Goal: Contribute content: Add original content to the website for others to see

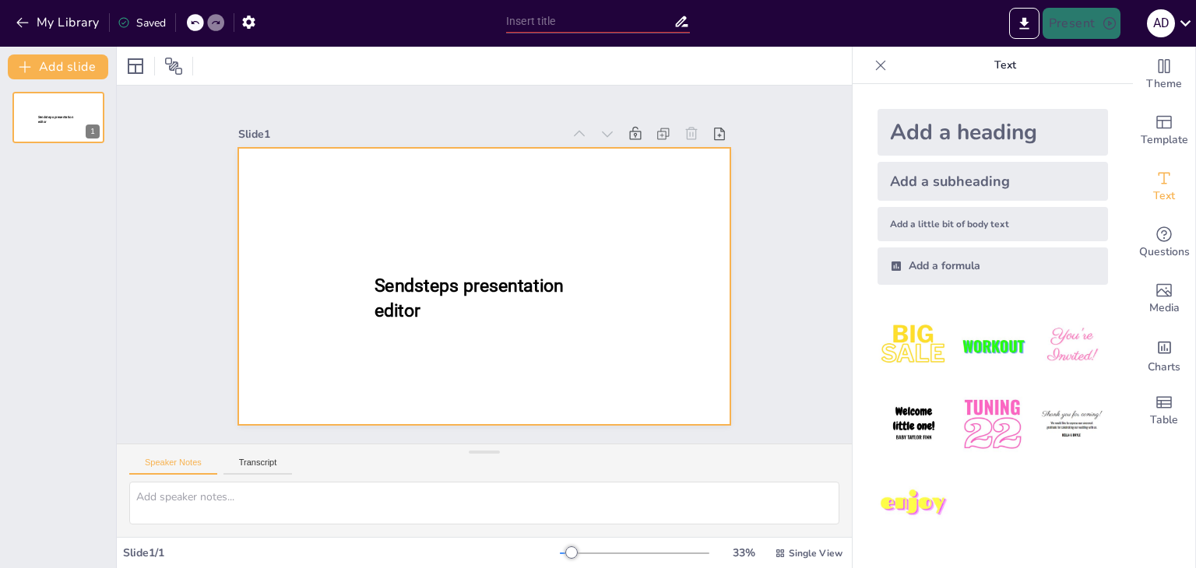
type input "New Sendsteps"
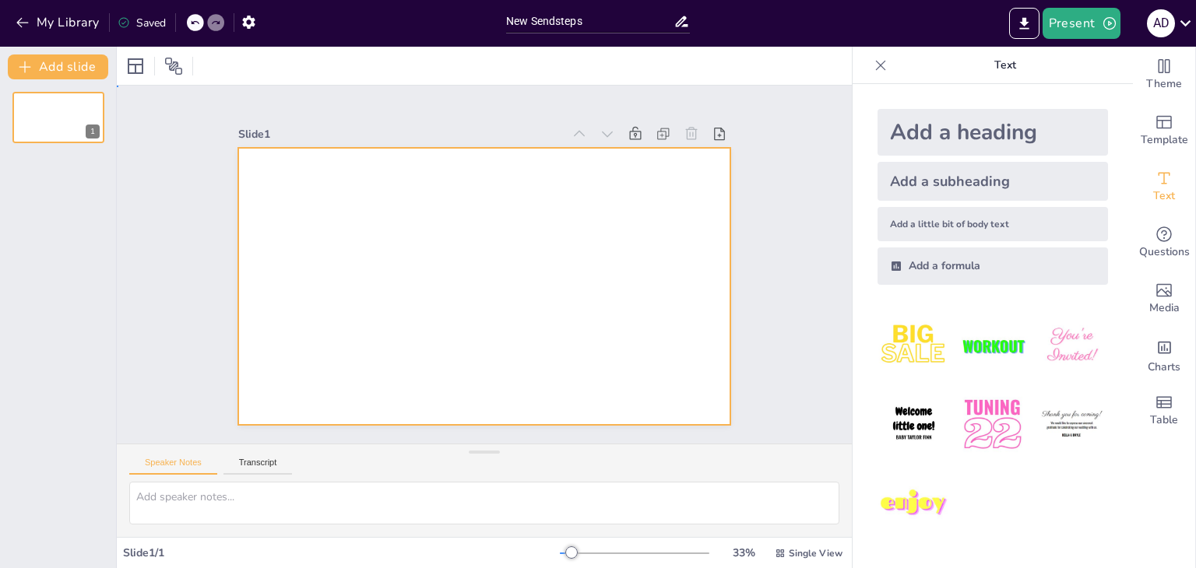
click at [492, 283] on div at bounding box center [484, 286] width 493 height 277
click at [212, 490] on textarea at bounding box center [484, 503] width 710 height 43
click at [19, 27] on icon "button" at bounding box center [23, 23] width 16 height 16
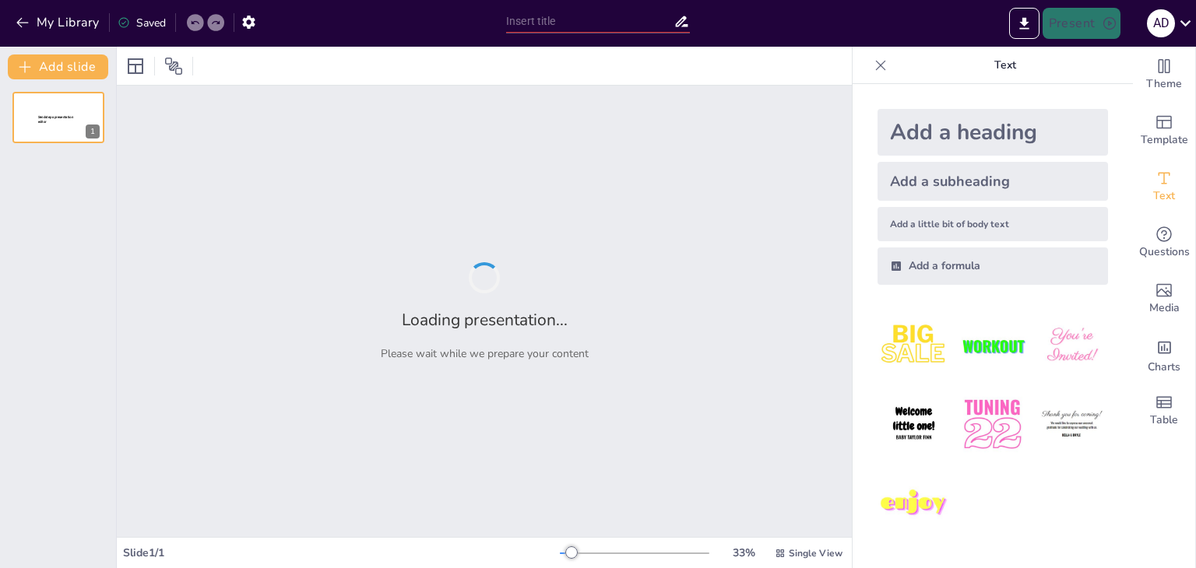
type input "Infecciones Nosocomiales: Definición y Clasificación"
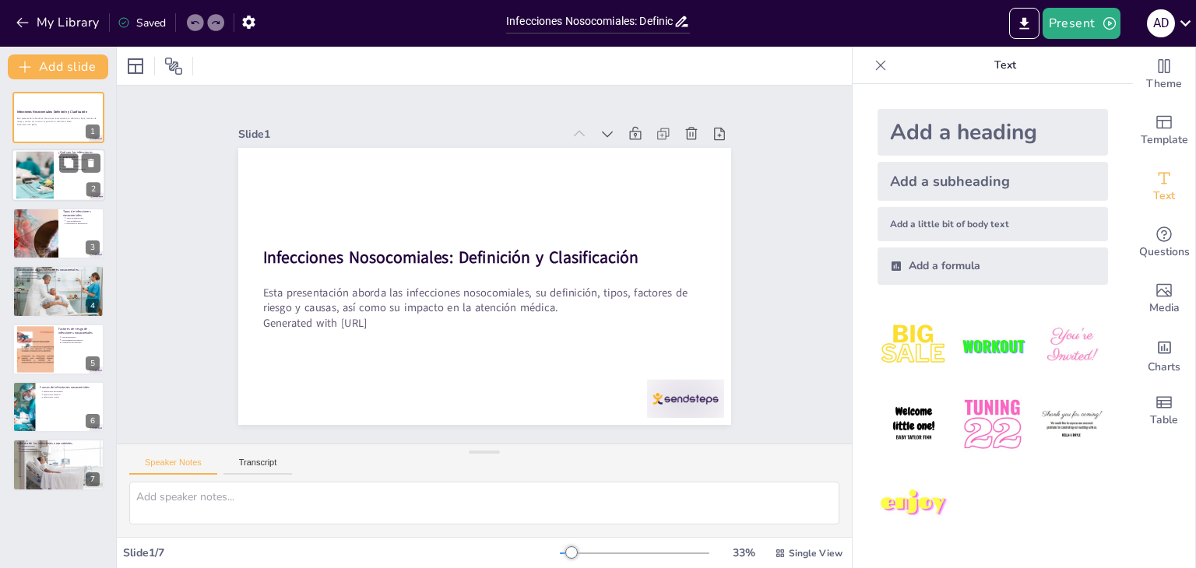
click at [33, 172] on div at bounding box center [34, 175] width 79 height 47
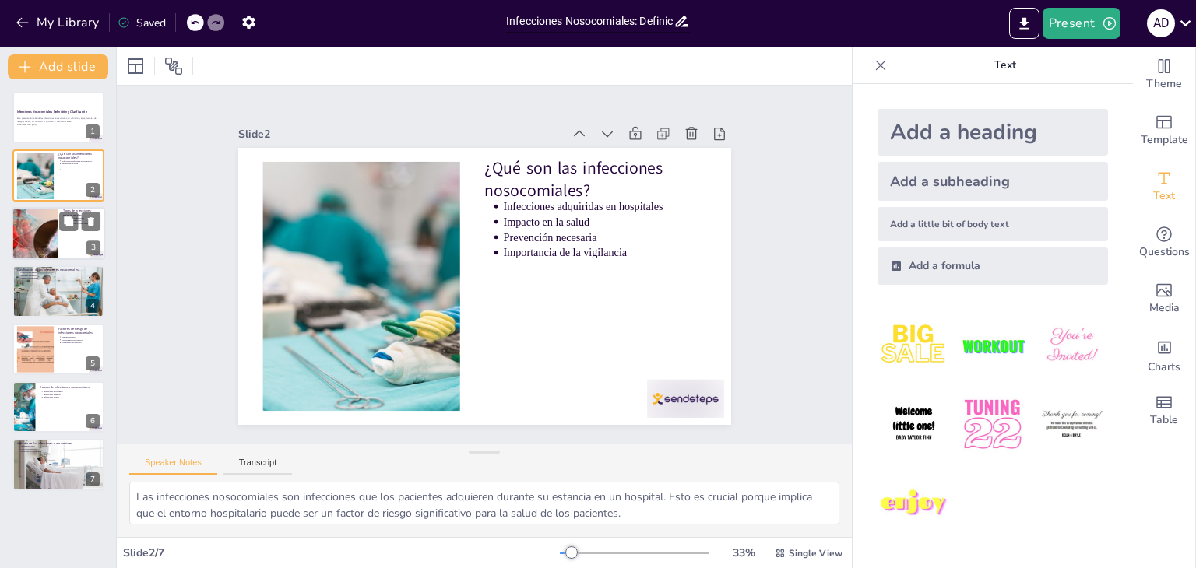
click at [26, 237] on div at bounding box center [34, 233] width 93 height 53
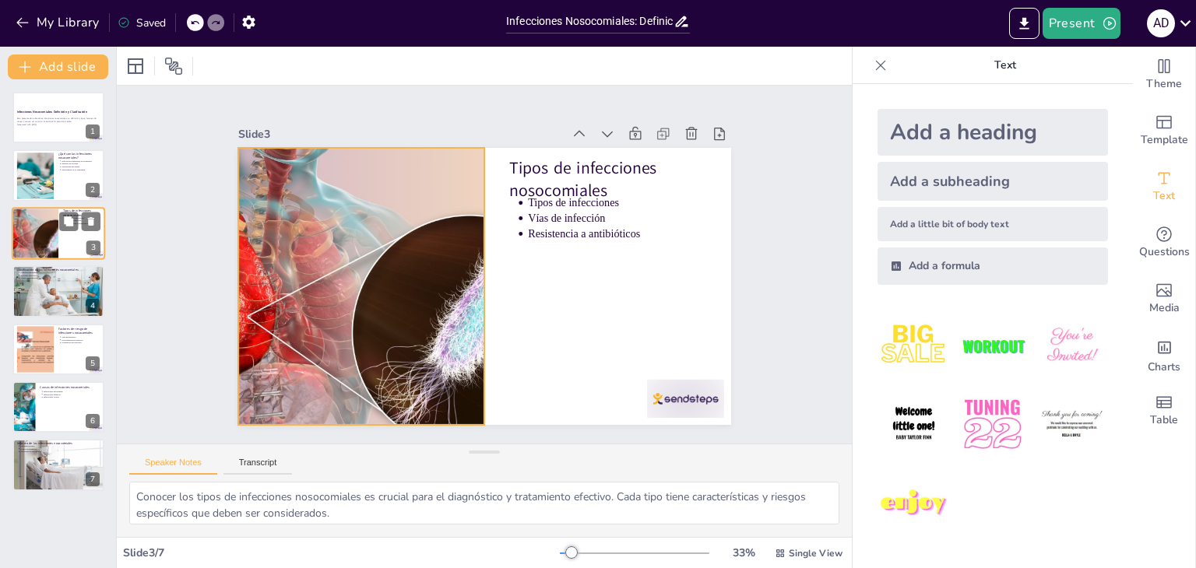
click at [47, 244] on div at bounding box center [34, 233] width 93 height 53
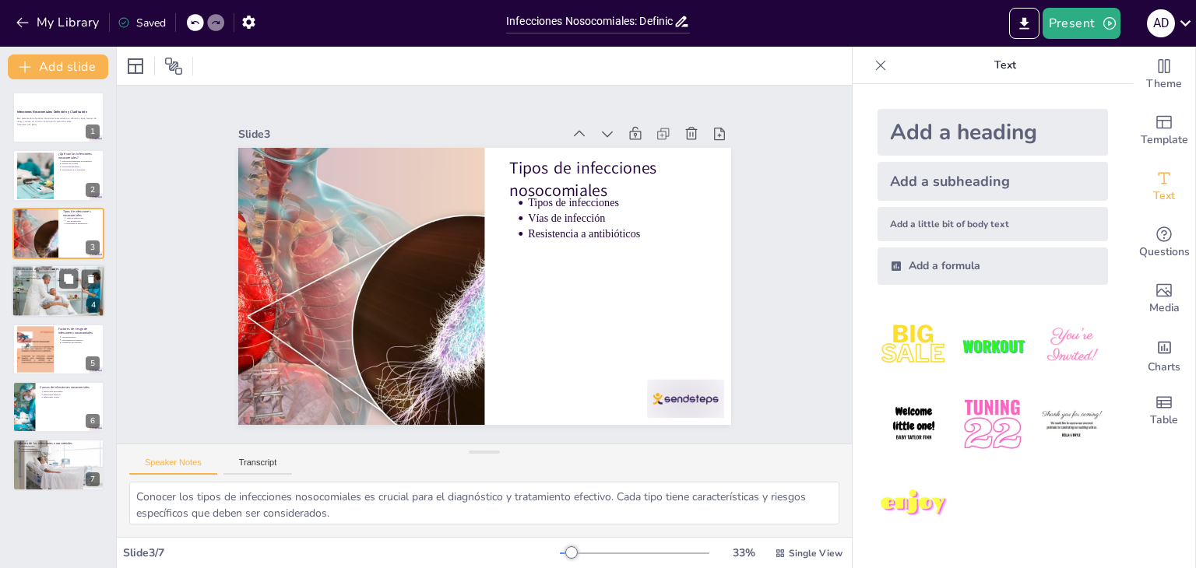
click at [40, 293] on div at bounding box center [58, 291] width 93 height 62
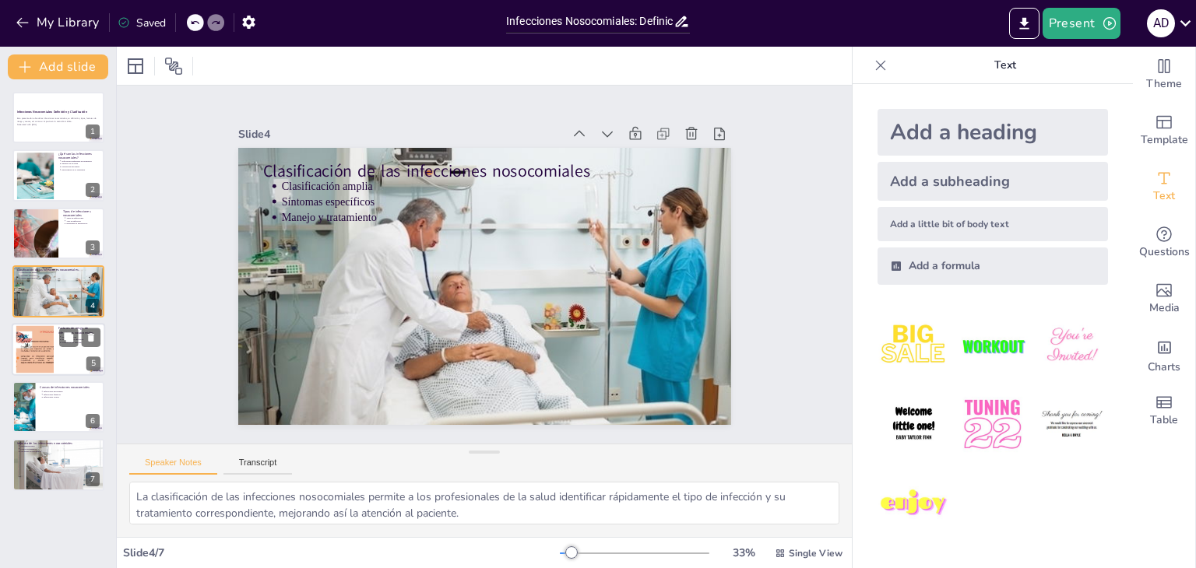
click at [37, 346] on div at bounding box center [34, 348] width 63 height 47
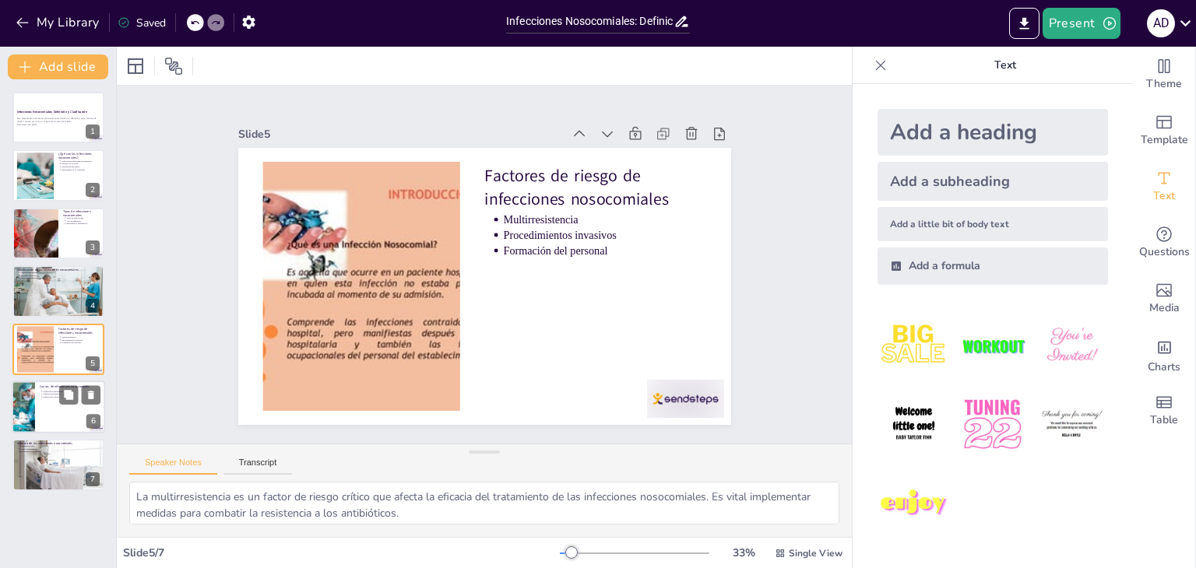
click at [44, 394] on li "Infecciones fúngicas" at bounding box center [73, 394] width 58 height 3
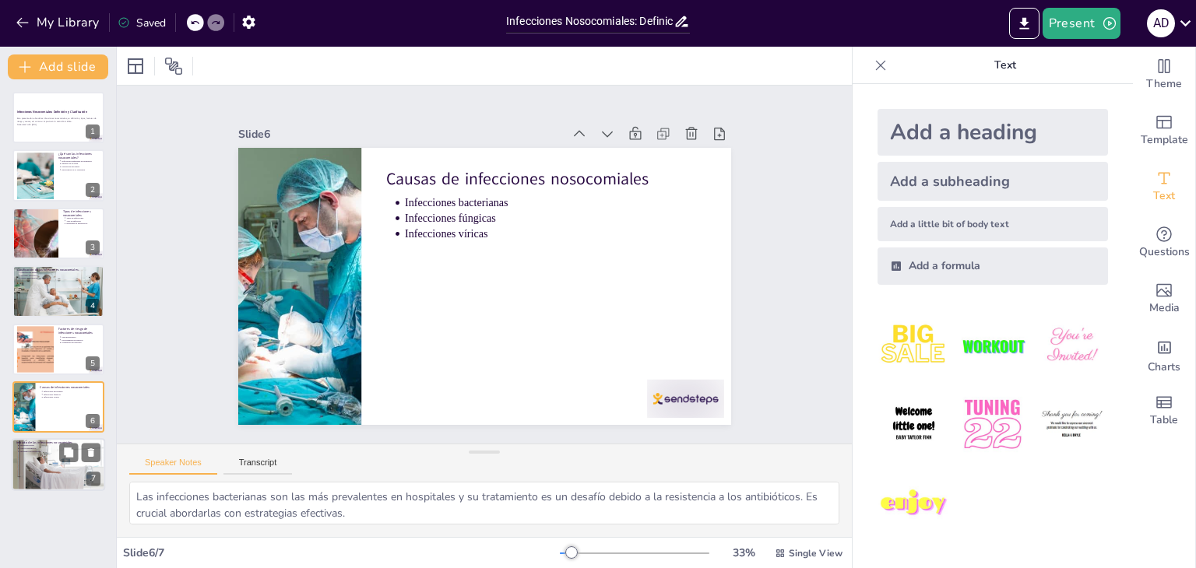
click at [30, 463] on div at bounding box center [58, 465] width 142 height 53
type textarea "La alta morbimortalidad asociada con las infecciones nosocomiales es un indicad…"
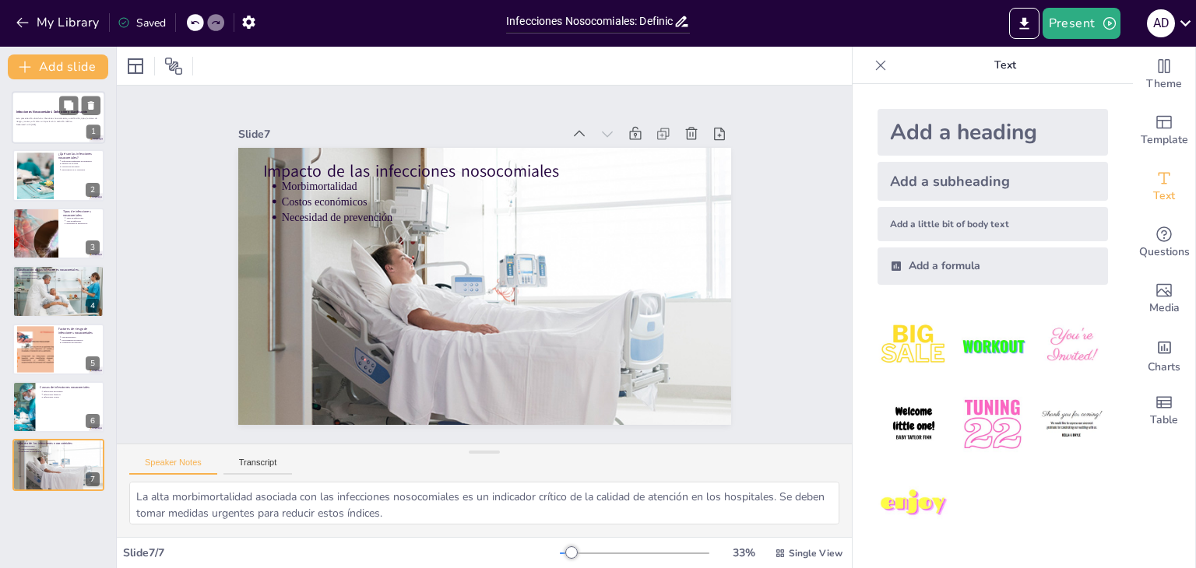
click at [23, 116] on div "Esta presentación aborda las infecciones nosocomiales, su definición, tipos, fa…" at bounding box center [58, 121] width 84 height 11
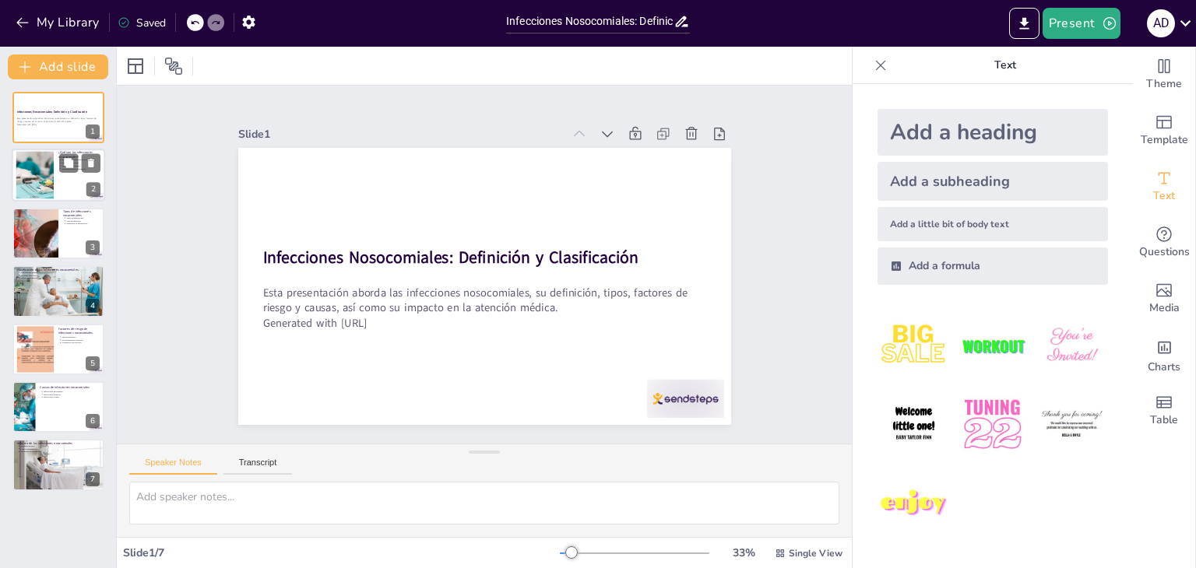
click at [35, 169] on div at bounding box center [34, 175] width 79 height 47
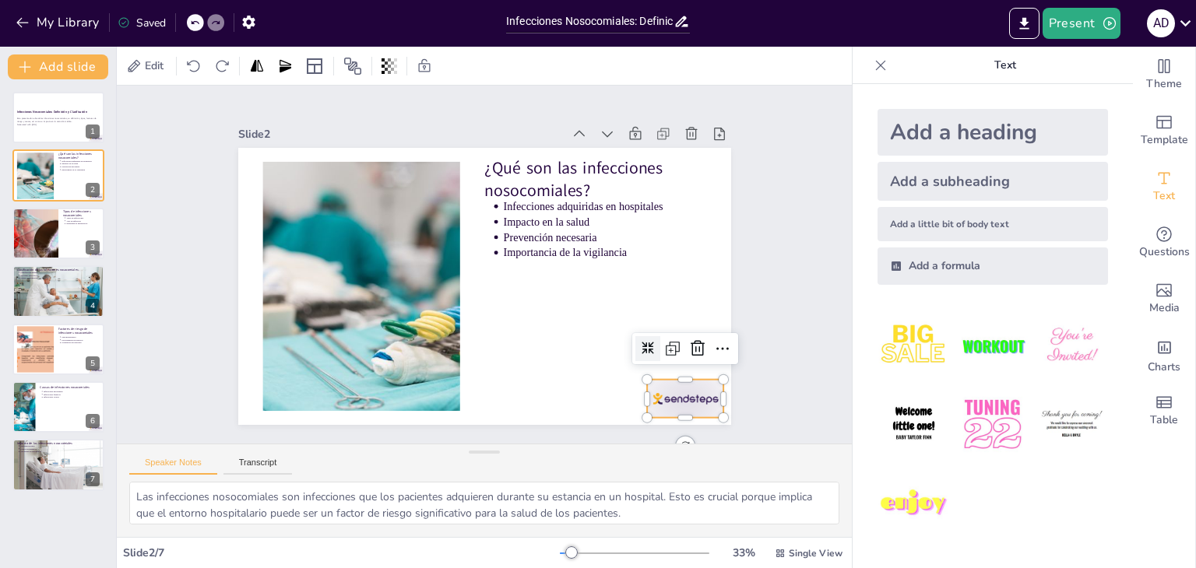
click at [677, 424] on div at bounding box center [634, 454] width 85 height 61
click at [656, 436] on div at bounding box center [614, 469] width 86 height 66
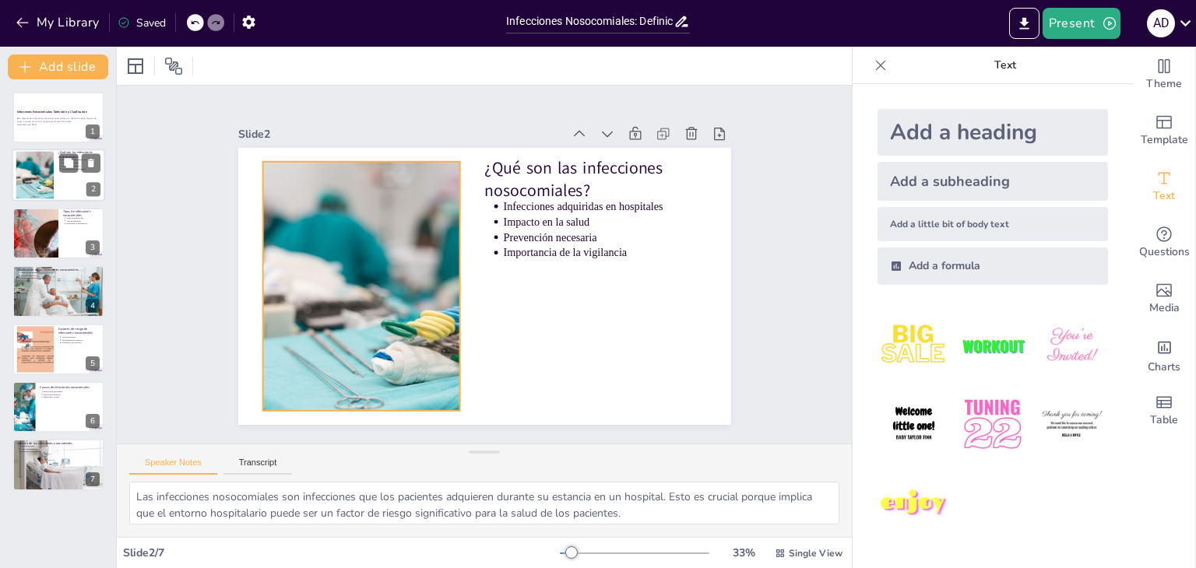
click at [33, 172] on div at bounding box center [34, 175] width 79 height 47
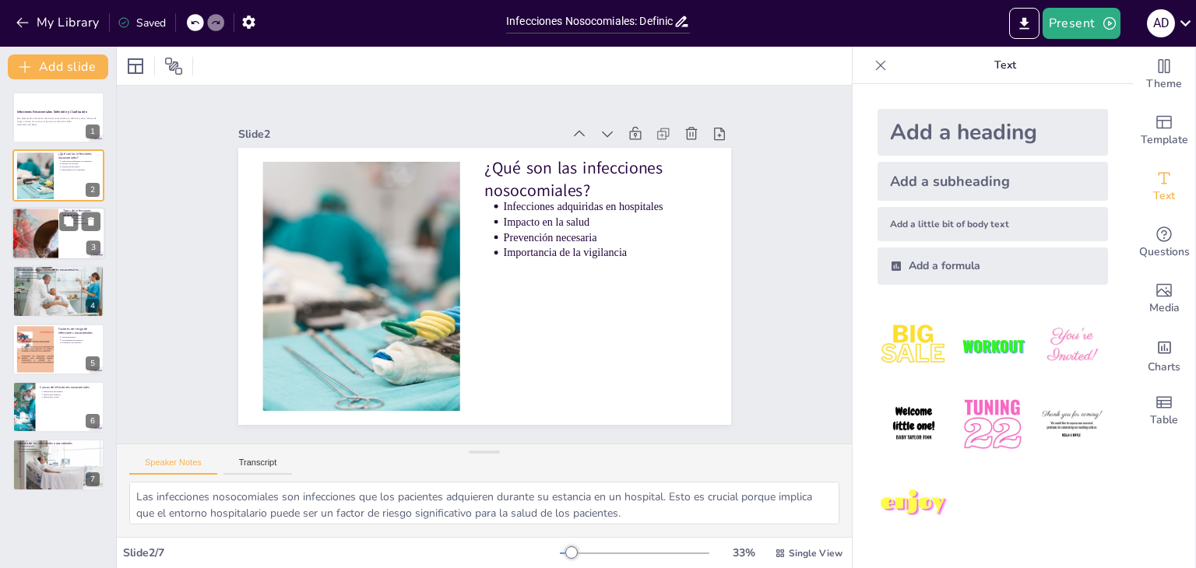
click at [53, 252] on div at bounding box center [34, 233] width 93 height 53
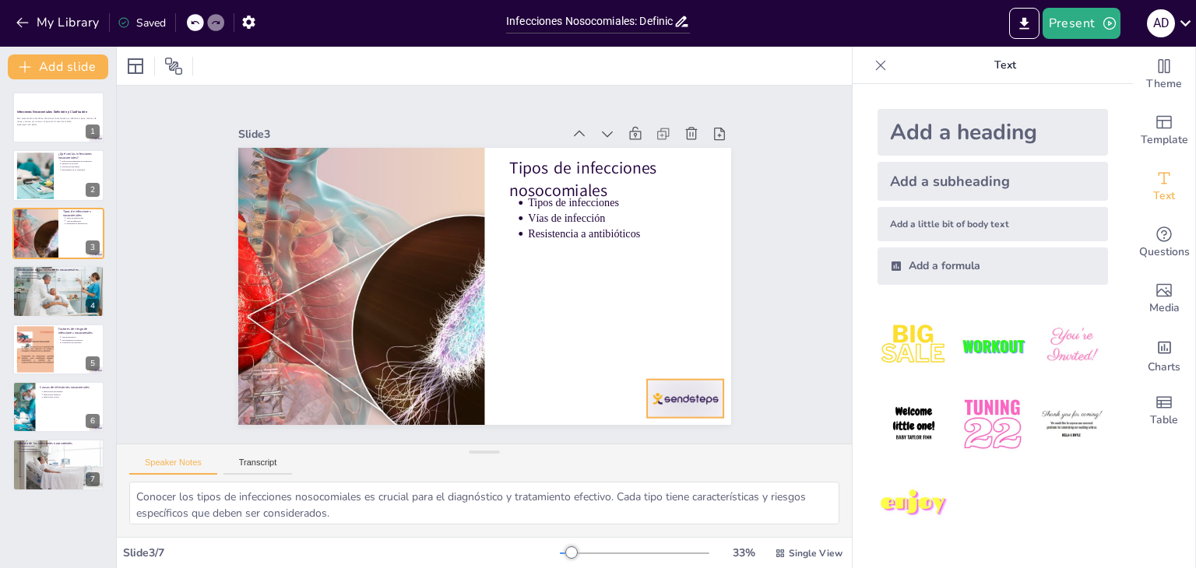
click at [304, 389] on div at bounding box center [268, 372] width 72 height 86
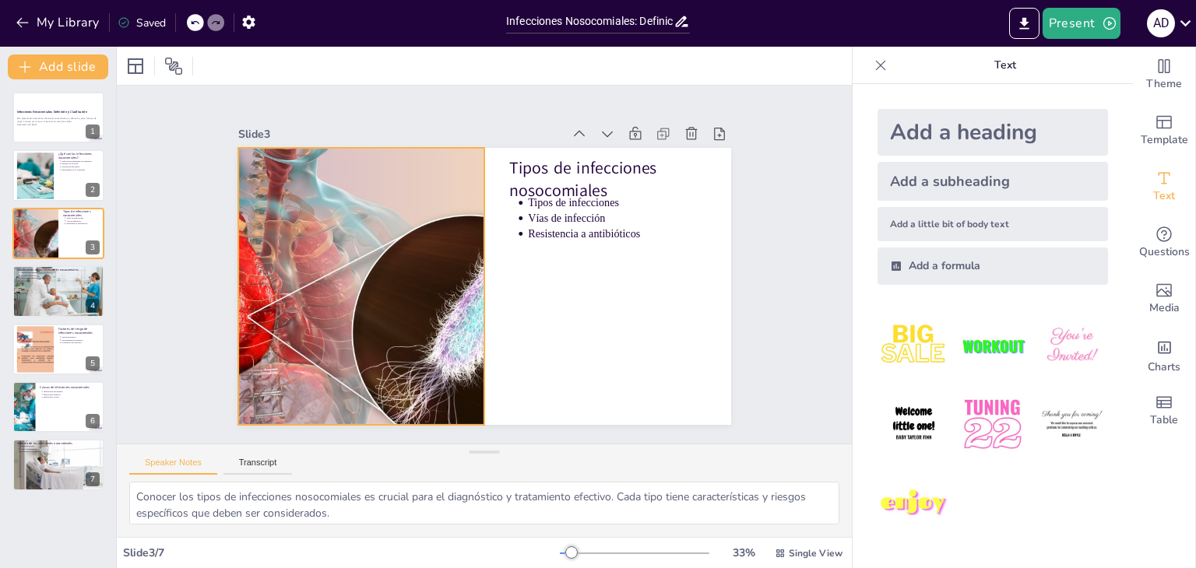
click at [307, 224] on div at bounding box center [371, 210] width 561 height 514
click at [49, 297] on div at bounding box center [58, 291] width 93 height 62
type textarea "La clasificación de las infecciones nosocomiales permite a los profesionales de…"
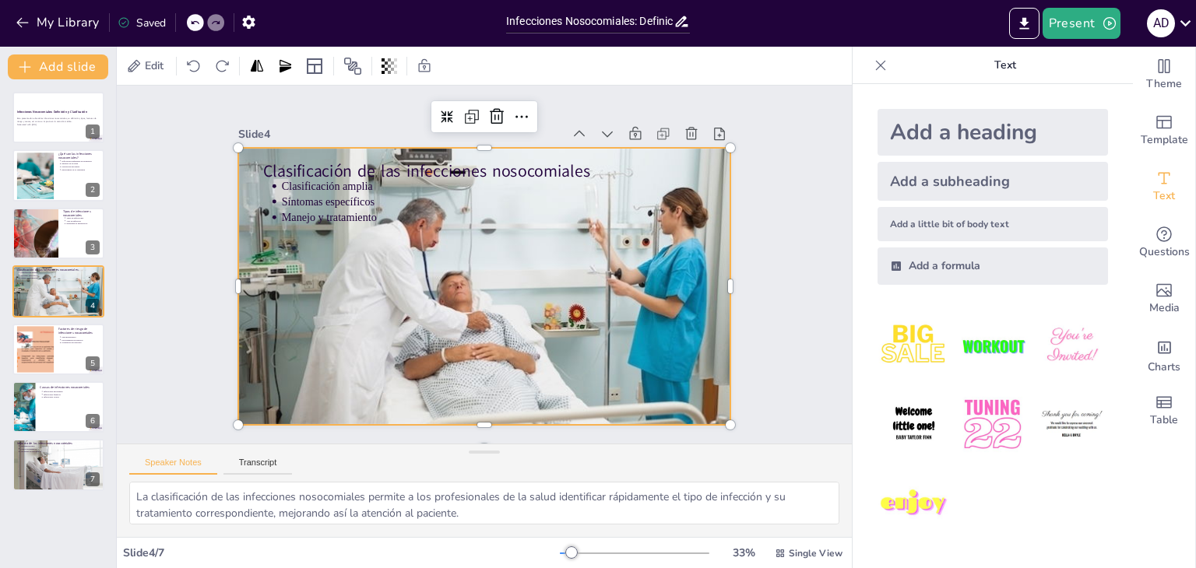
click at [520, 367] on div at bounding box center [476, 284] width 584 height 501
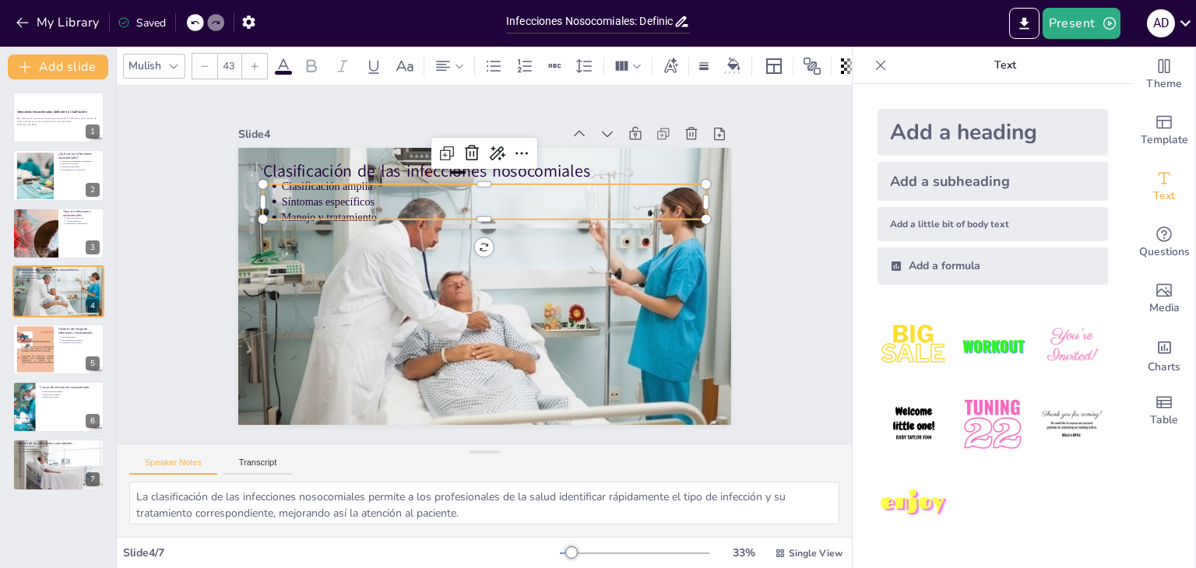
click at [466, 181] on p "Clasificación amplia" at bounding box center [559, 241] width 187 height 394
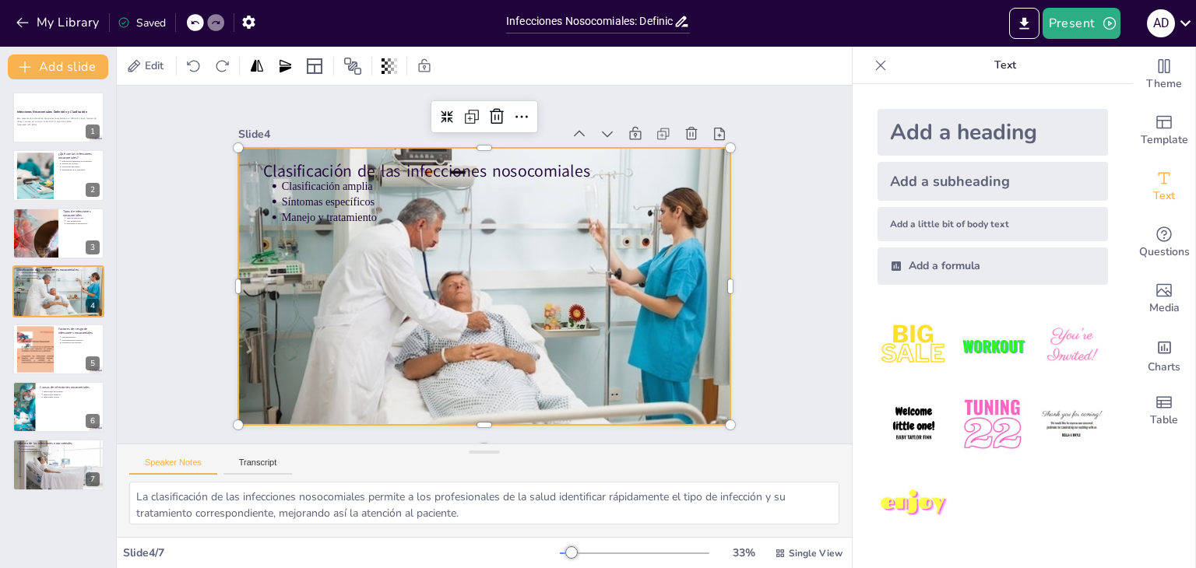
click at [343, 262] on div at bounding box center [477, 285] width 570 height 465
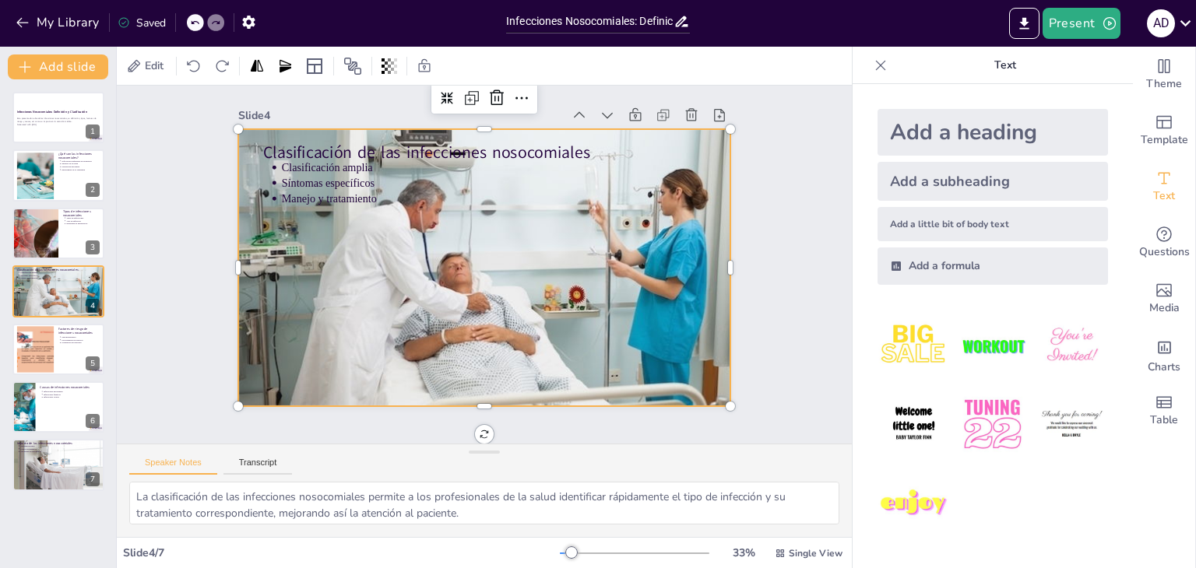
click at [342, 315] on div at bounding box center [483, 267] width 592 height 556
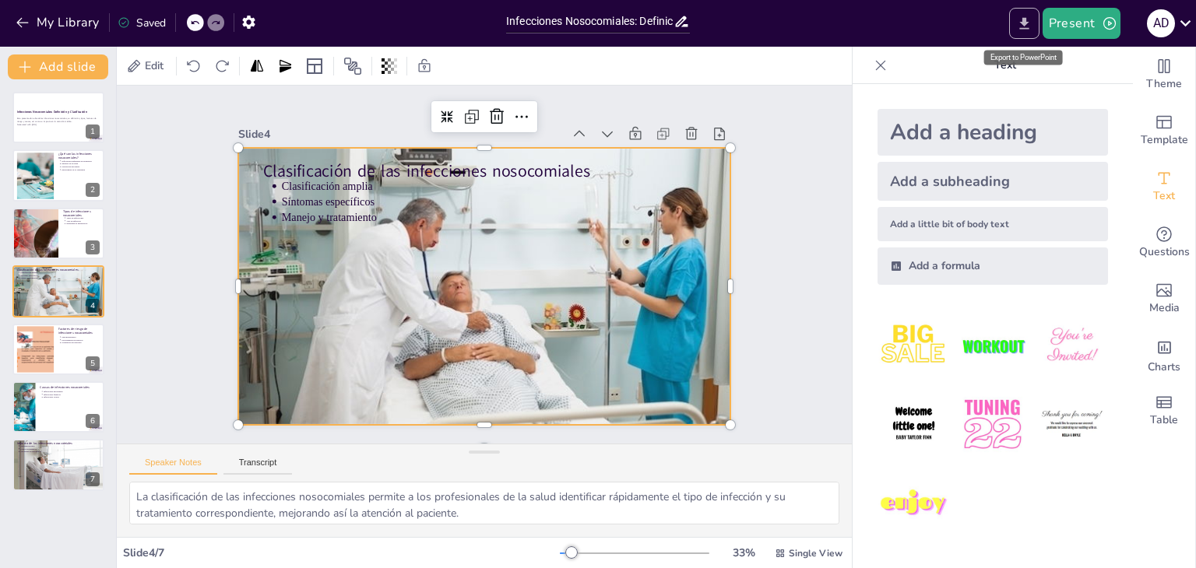
click at [1025, 26] on icon "Export to PowerPoint" at bounding box center [1024, 24] width 16 height 16
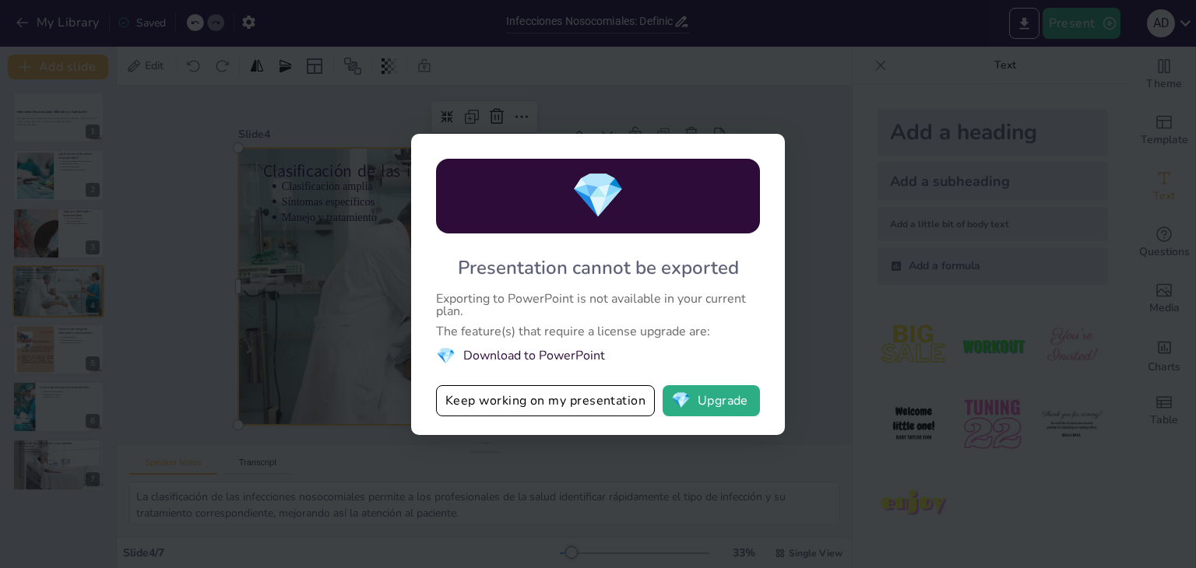
click at [499, 357] on li "💎 Download to PowerPoint" at bounding box center [598, 356] width 324 height 21
click at [561, 354] on li "💎 Download to PowerPoint" at bounding box center [598, 356] width 324 height 21
click at [731, 409] on button "💎 Upgrade" at bounding box center [711, 400] width 97 height 31
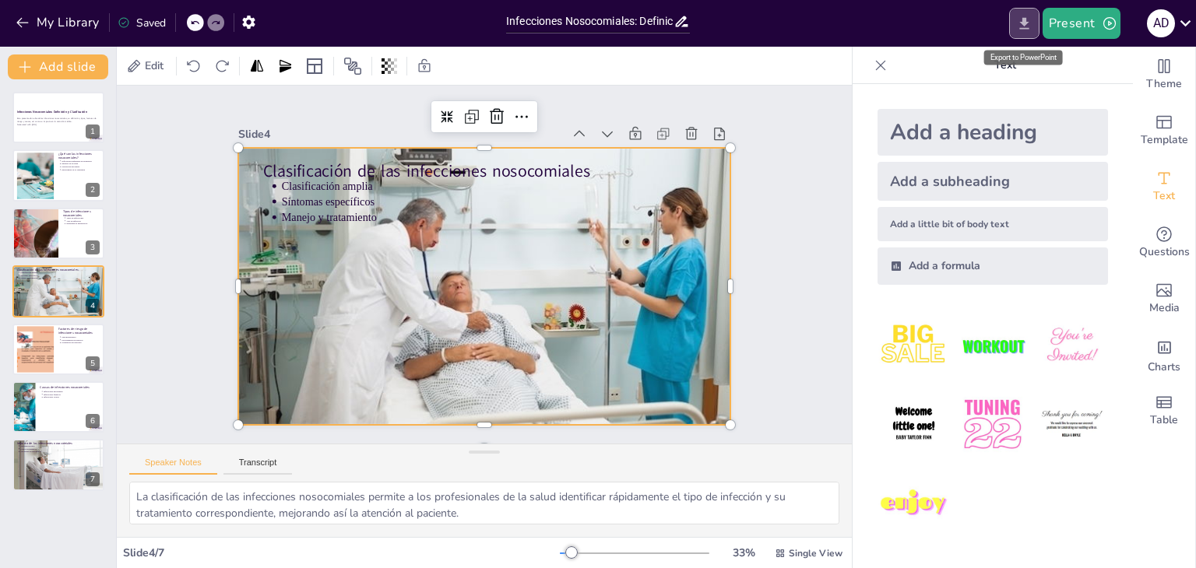
click at [1021, 27] on icon "Export to PowerPoint" at bounding box center [1023, 23] width 9 height 12
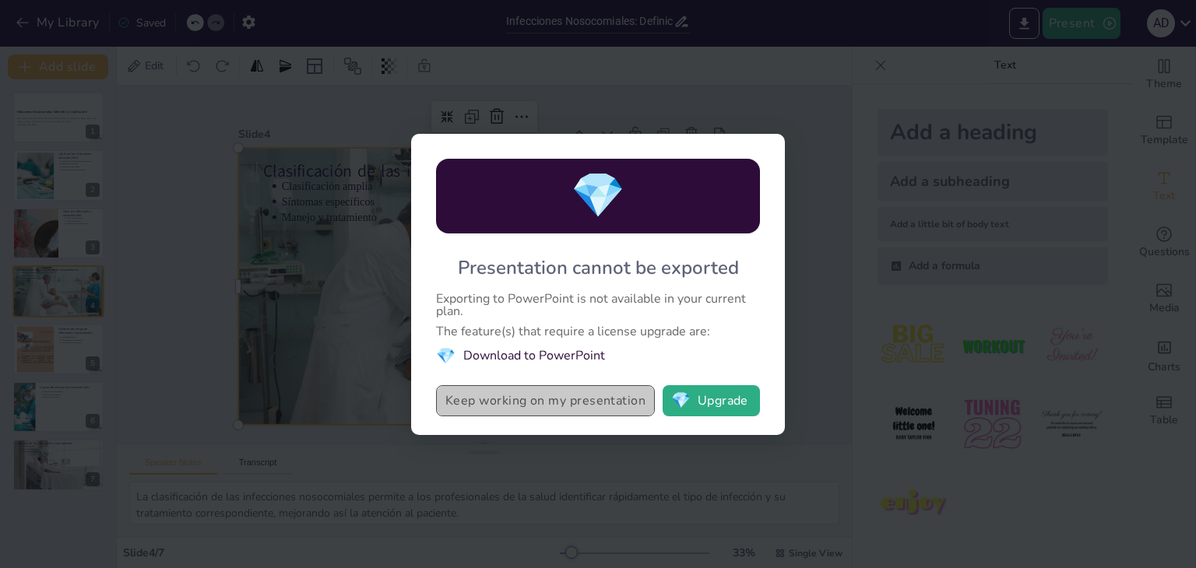
click at [568, 406] on button "Keep working on my presentation" at bounding box center [545, 400] width 219 height 31
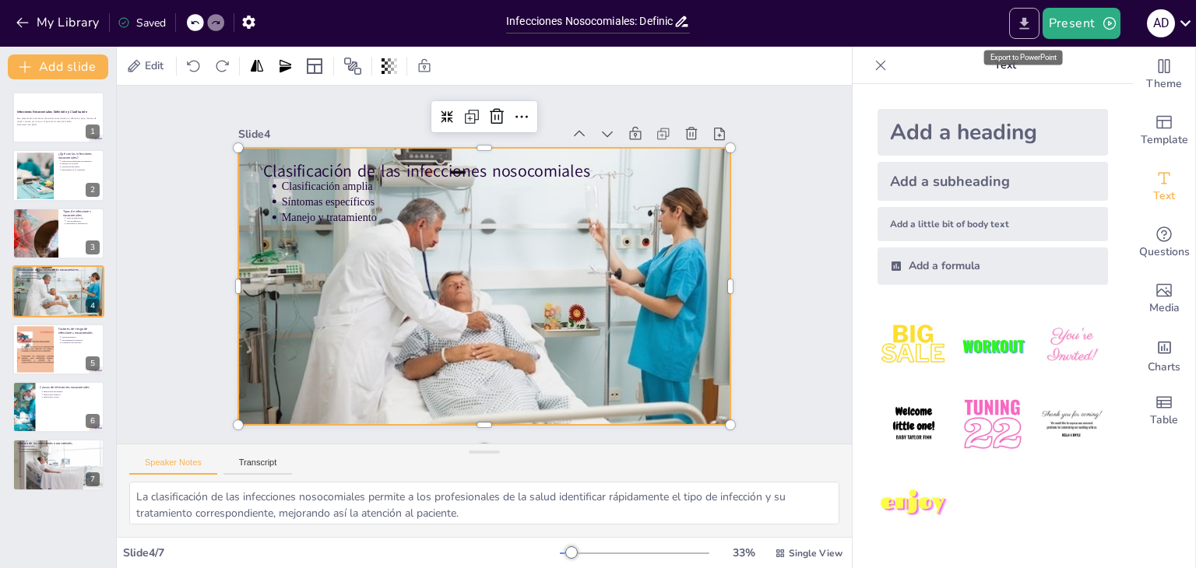
click at [1028, 25] on icon "Export to PowerPoint" at bounding box center [1024, 24] width 16 height 16
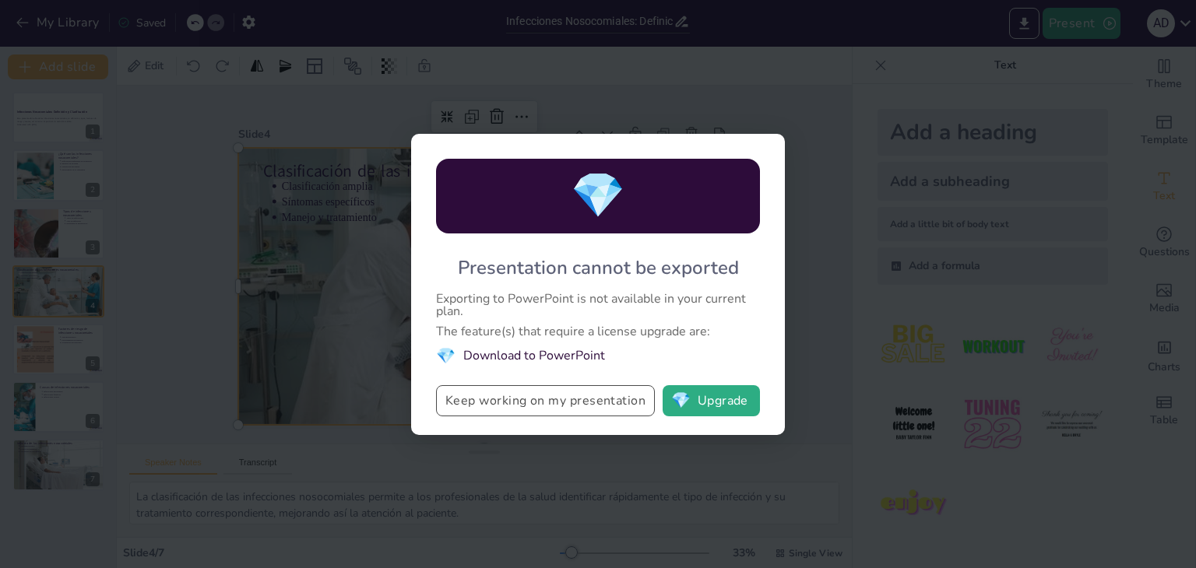
click at [525, 400] on button "Keep working on my presentation" at bounding box center [545, 400] width 219 height 31
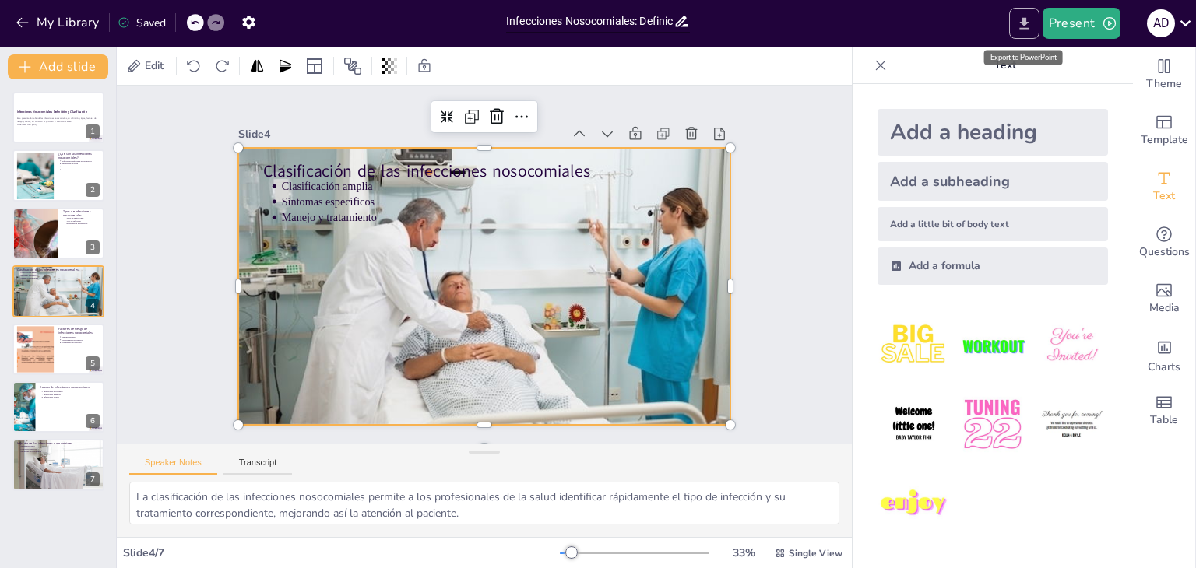
click at [1025, 30] on icon "Export to PowerPoint" at bounding box center [1024, 24] width 16 height 16
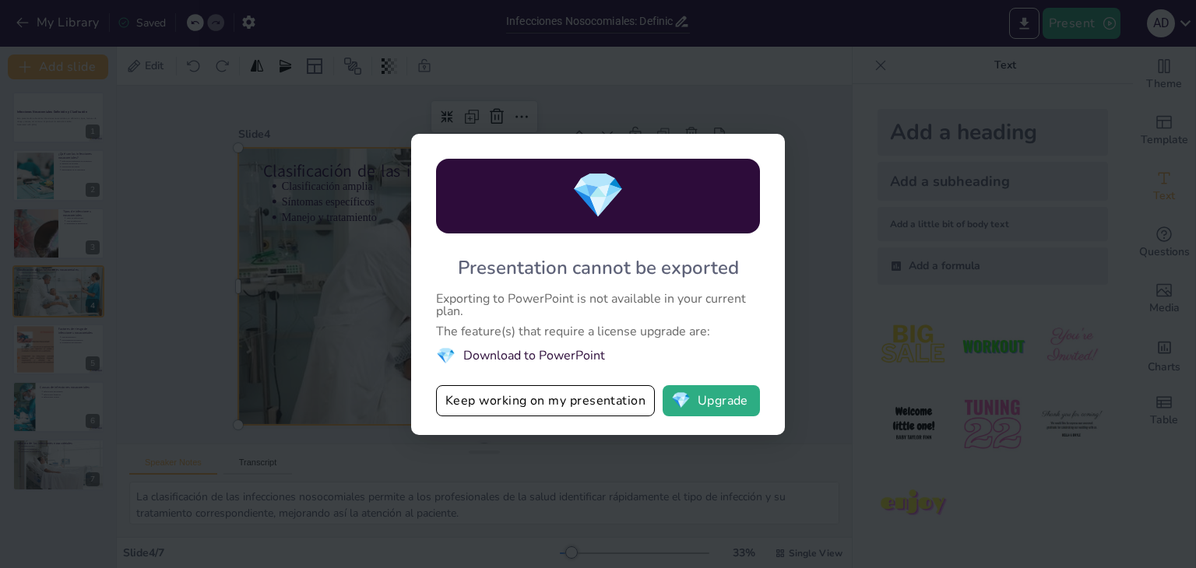
click at [514, 357] on li "💎 Download to PowerPoint" at bounding box center [598, 356] width 324 height 21
click at [469, 357] on li "💎 Download to PowerPoint" at bounding box center [598, 356] width 324 height 21
click at [445, 358] on span "💎" at bounding box center [445, 356] width 19 height 21
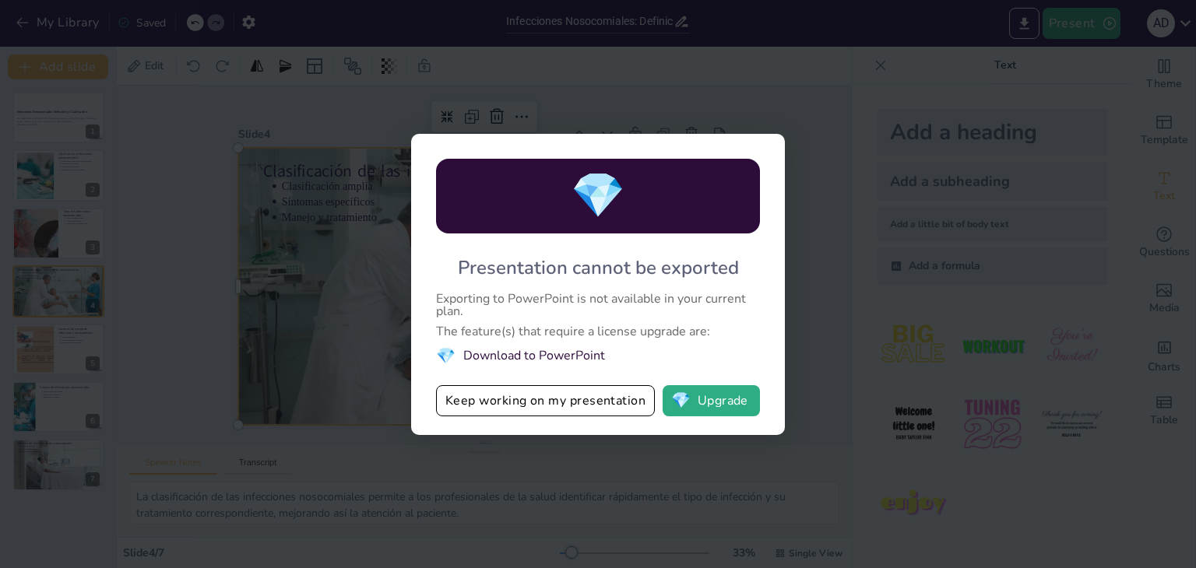
click at [445, 358] on span "💎" at bounding box center [445, 356] width 19 height 21
click at [701, 399] on button "💎 Upgrade" at bounding box center [711, 400] width 97 height 31
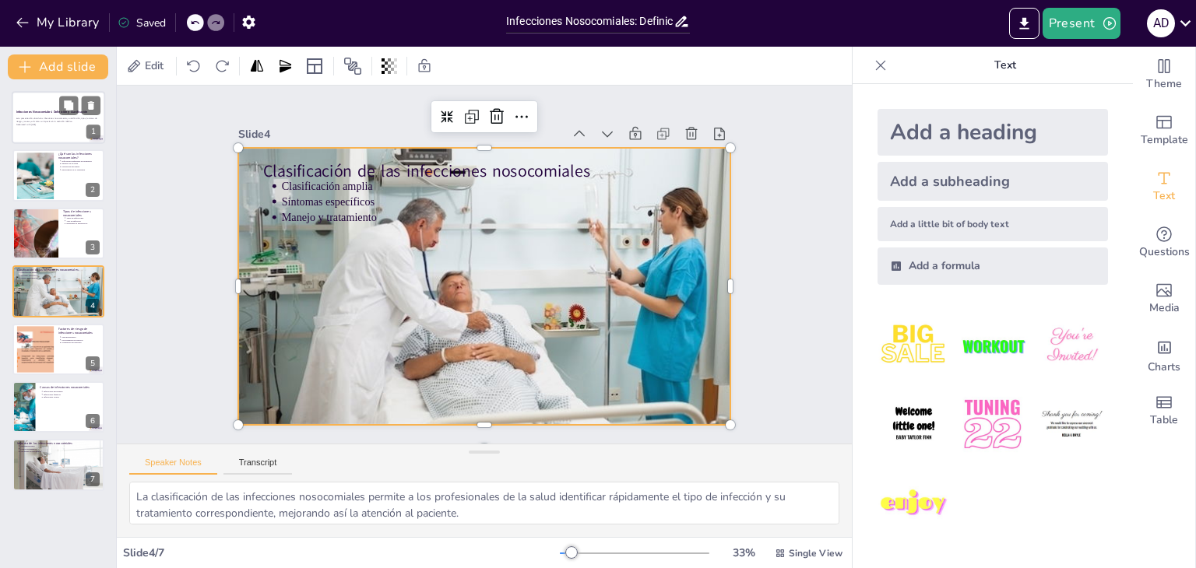
click at [34, 123] on p "Generated with [URL]" at bounding box center [58, 124] width 84 height 3
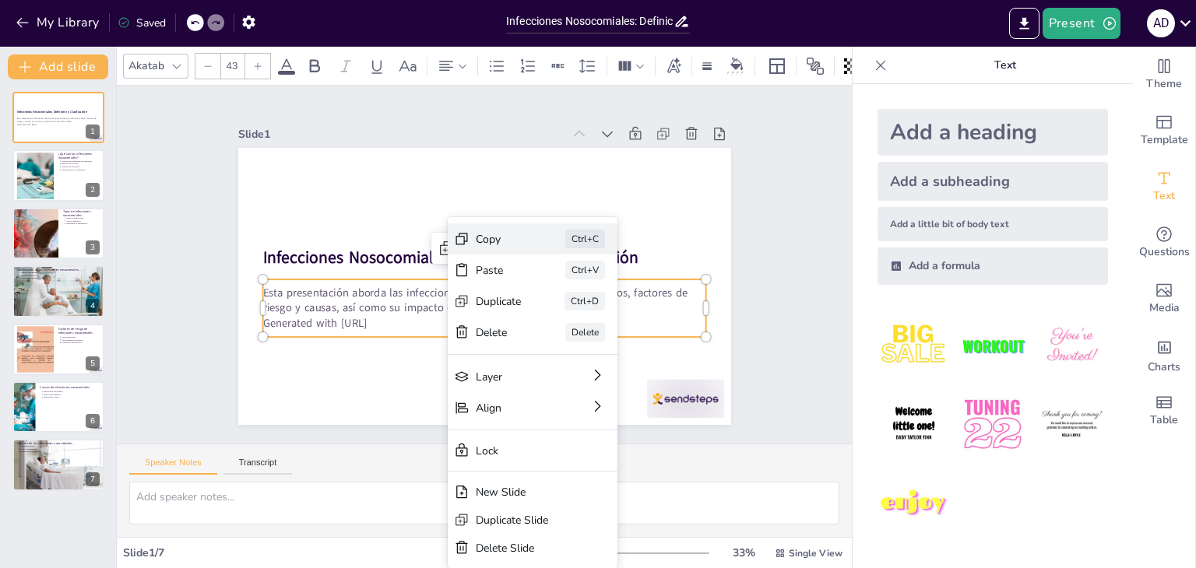
click at [566, 348] on div "Copy" at bounding box center [590, 362] width 48 height 28
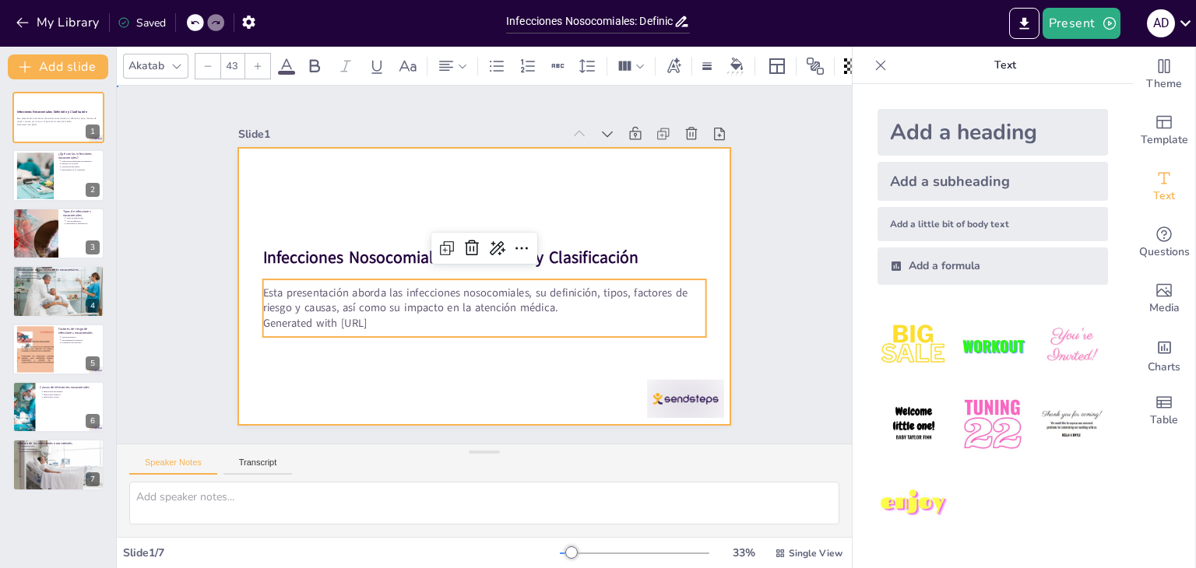
click at [533, 372] on div at bounding box center [473, 283] width 565 height 487
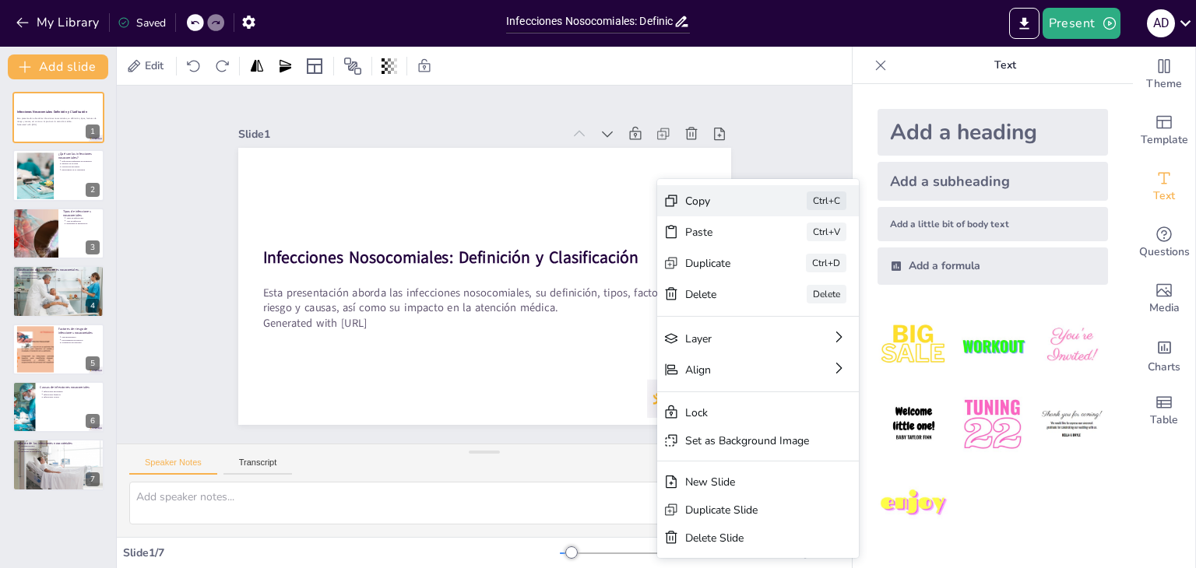
click at [762, 407] on div "Copy" at bounding box center [800, 429] width 77 height 45
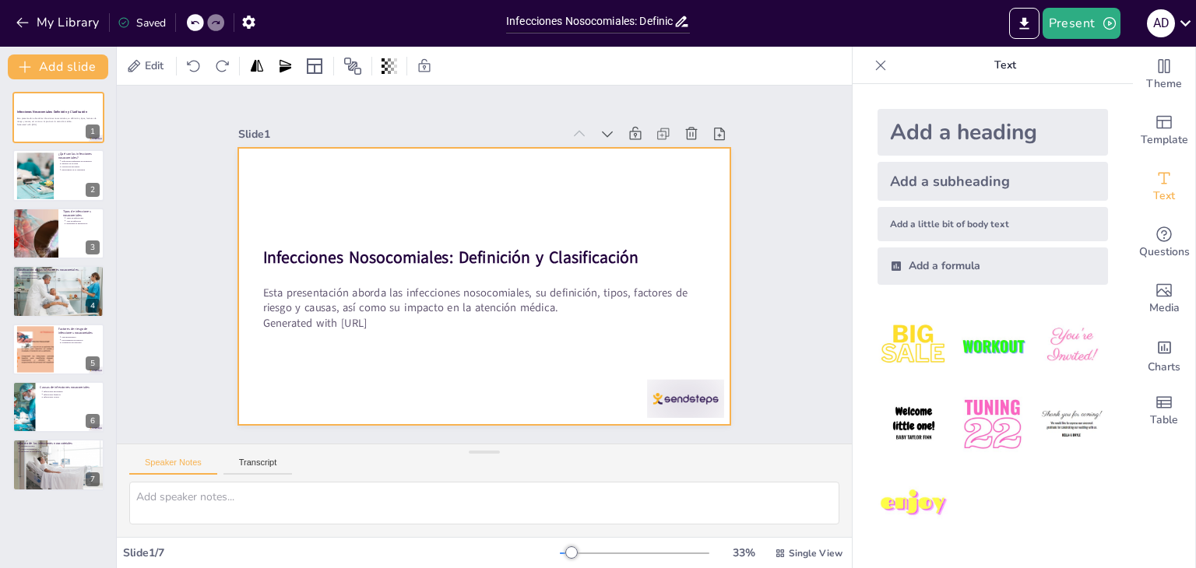
click at [318, 182] on div at bounding box center [470, 281] width 552 height 536
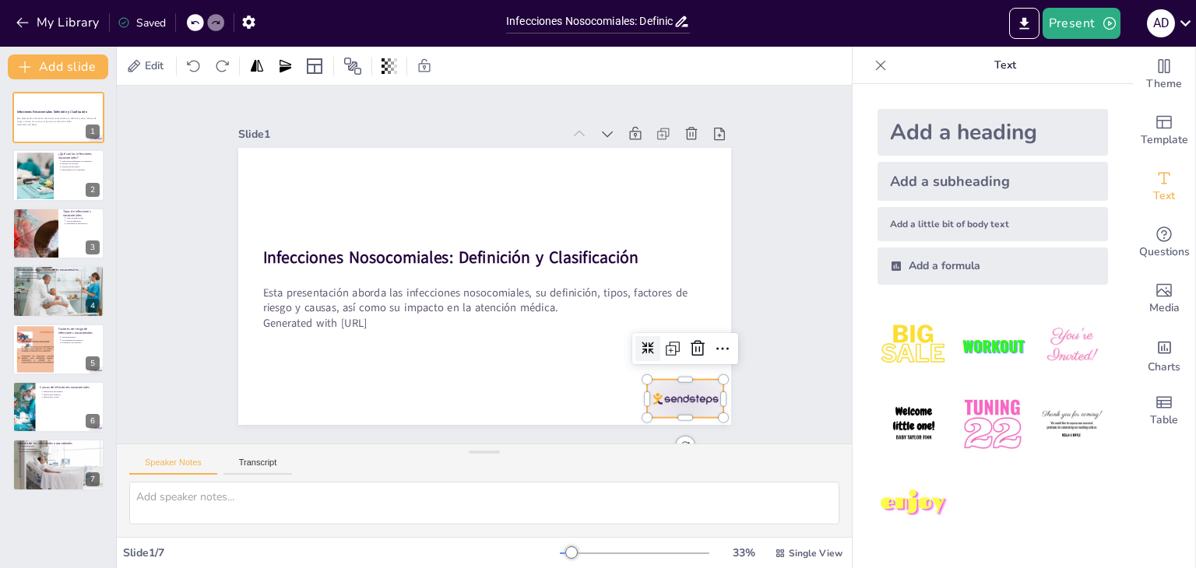
click at [661, 411] on div at bounding box center [652, 438] width 83 height 54
click at [658, 416] on icon at bounding box center [645, 428] width 25 height 25
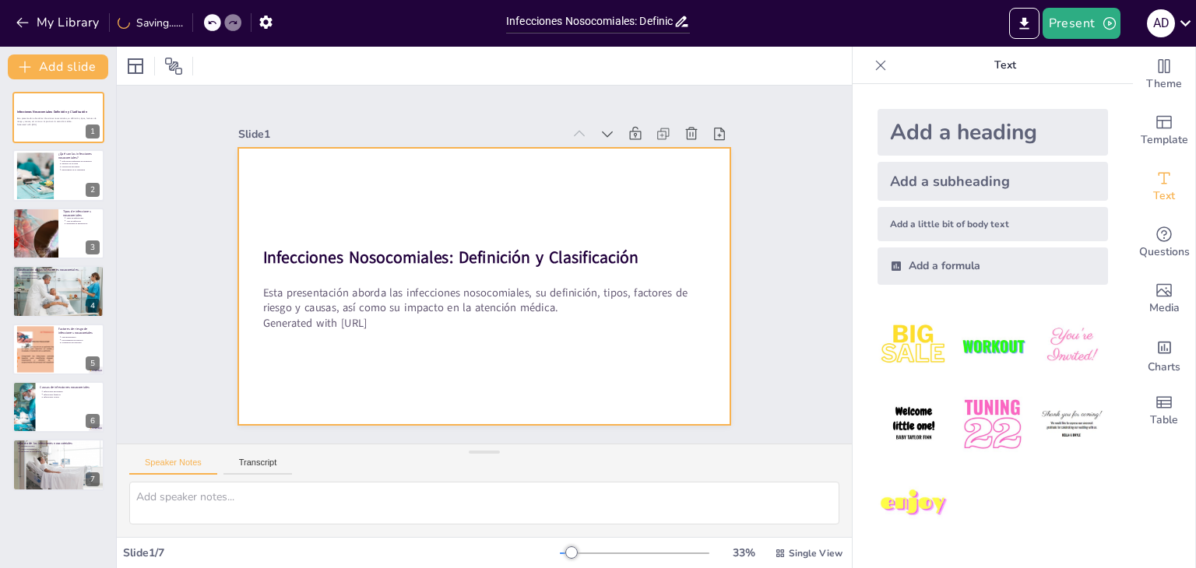
click at [419, 187] on div at bounding box center [473, 283] width 565 height 487
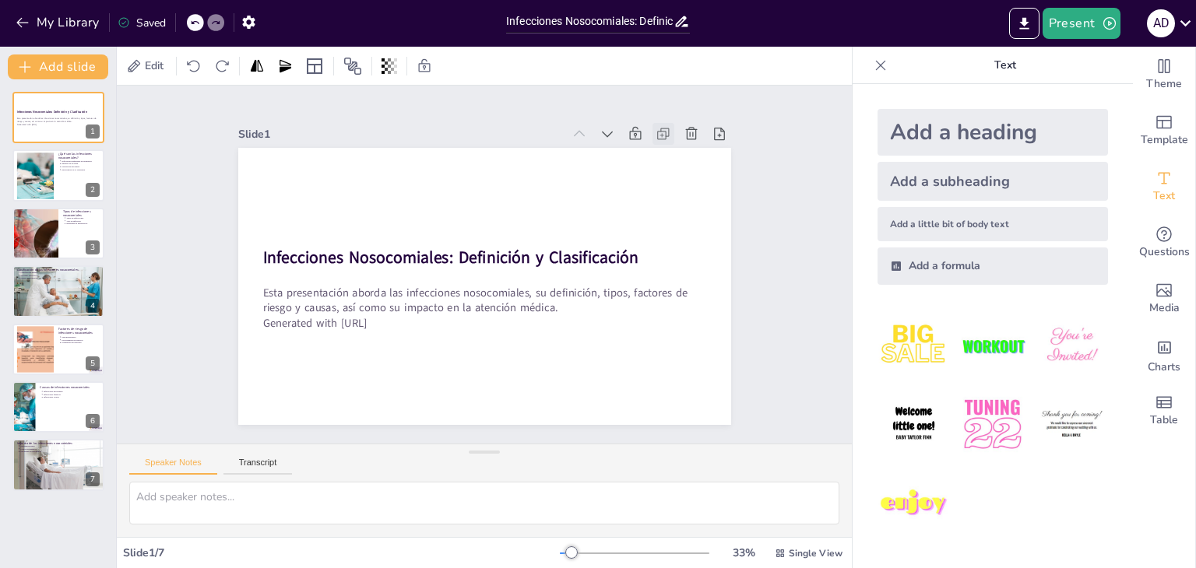
click at [666, 365] on icon at bounding box center [676, 375] width 20 height 20
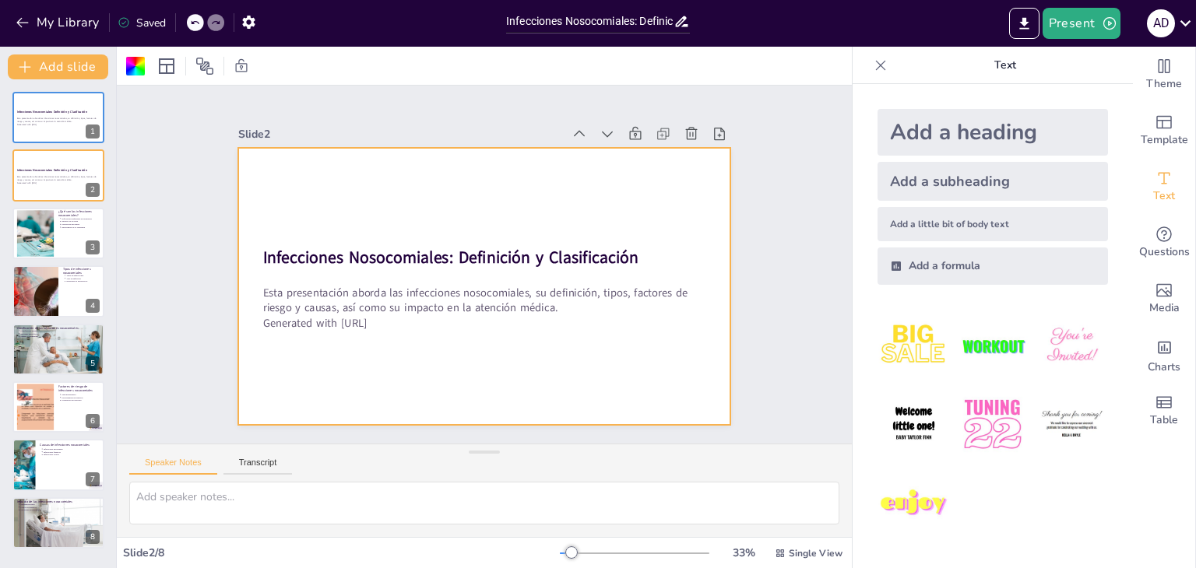
click at [437, 223] on div at bounding box center [473, 283] width 565 height 487
click at [297, 179] on div at bounding box center [480, 287] width 540 height 374
drag, startPoint x: 592, startPoint y: 350, endPoint x: 321, endPoint y: 203, distance: 308.3
drag, startPoint x: 379, startPoint y: 175, endPoint x: 392, endPoint y: 233, distance: 59.1
click at [392, 233] on div at bounding box center [462, 265] width 277 height 493
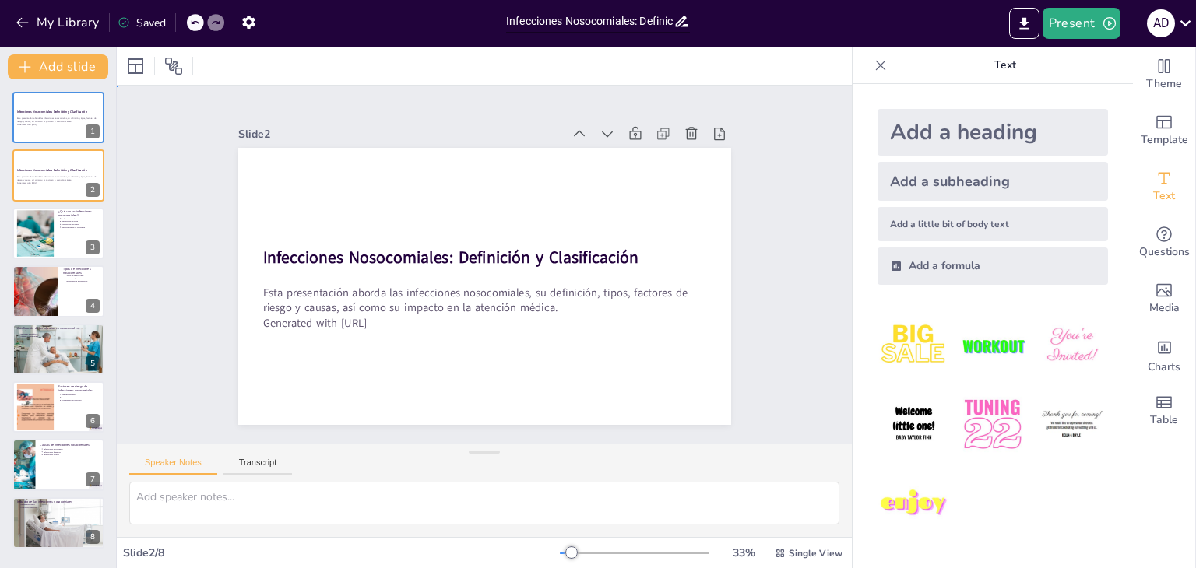
click at [701, 315] on div "Slide 1 Infecciones Nosocomiales: Definición y Clasificación Esta presentación …" at bounding box center [484, 265] width 434 height 634
drag, startPoint x: 290, startPoint y: 163, endPoint x: 435, endPoint y: 308, distance: 205.9
click at [480, 258] on div "Infecciones Nosocomiales: Definición y Clasificación Esta presentación aborda l…" at bounding box center [532, 158] width 450 height 201
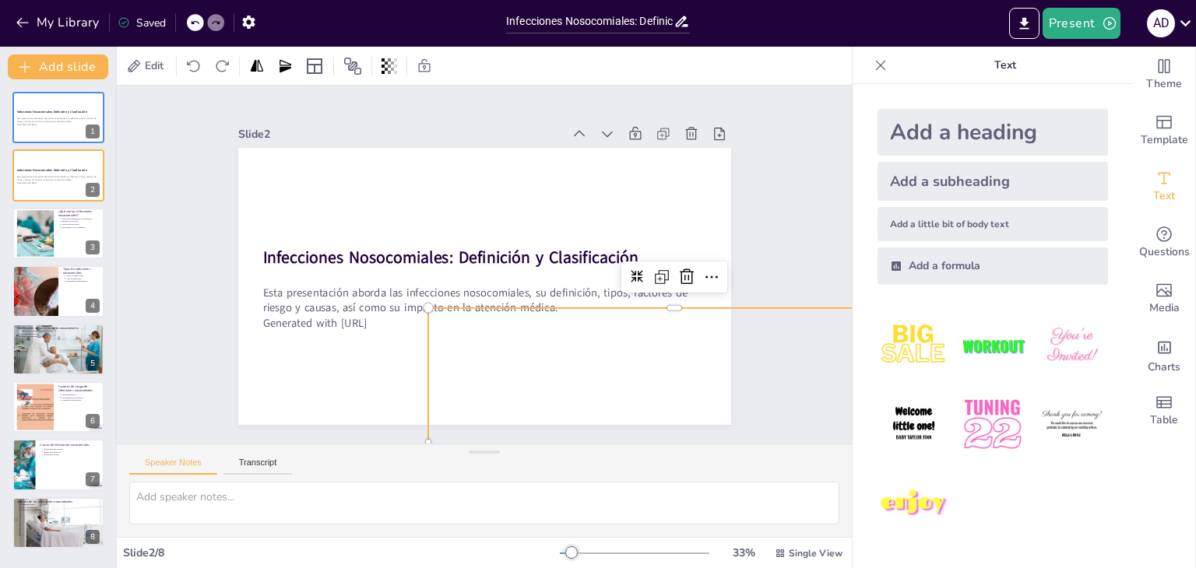
click at [278, 178] on div at bounding box center [473, 283] width 565 height 487
click at [757, 364] on div "Slide 1 Infecciones Nosocomiales: Definición y Clasificación Esta presentación …" at bounding box center [484, 264] width 660 height 529
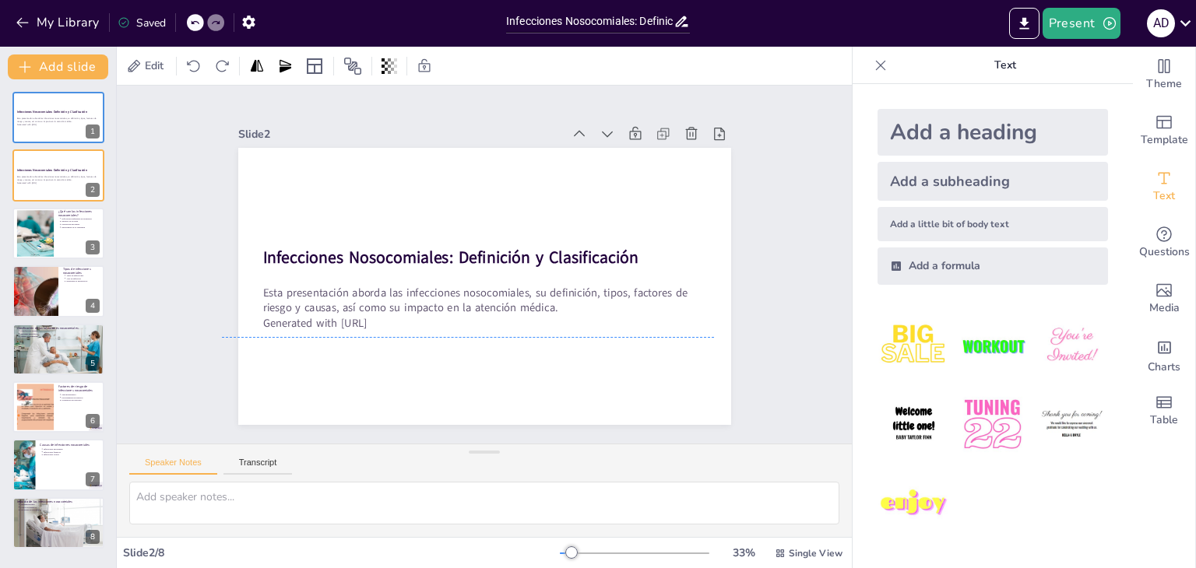
drag, startPoint x: 684, startPoint y: 390, endPoint x: 476, endPoint y: 265, distance: 243.0
click at [476, 230] on div "Infecciones Nosocomiales: Definición y Clasificación Esta presentación aborda l…" at bounding box center [520, 154] width 469 height 152
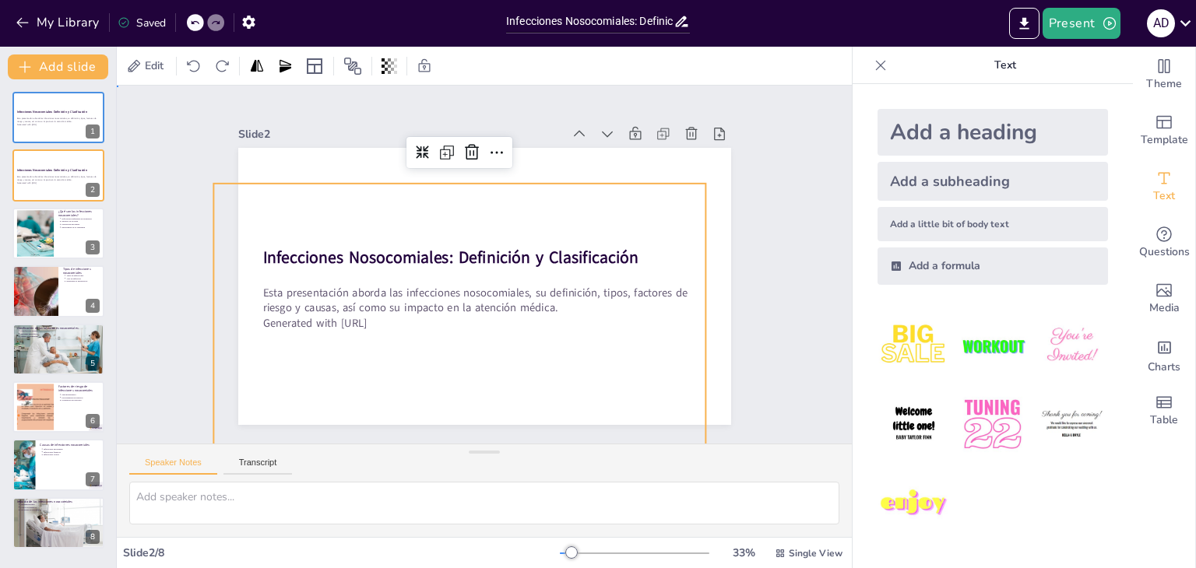
click at [339, 146] on div at bounding box center [480, 286] width 540 height 374
click at [417, 188] on div at bounding box center [480, 286] width 540 height 374
click at [494, 163] on div at bounding box center [471, 283] width 561 height 514
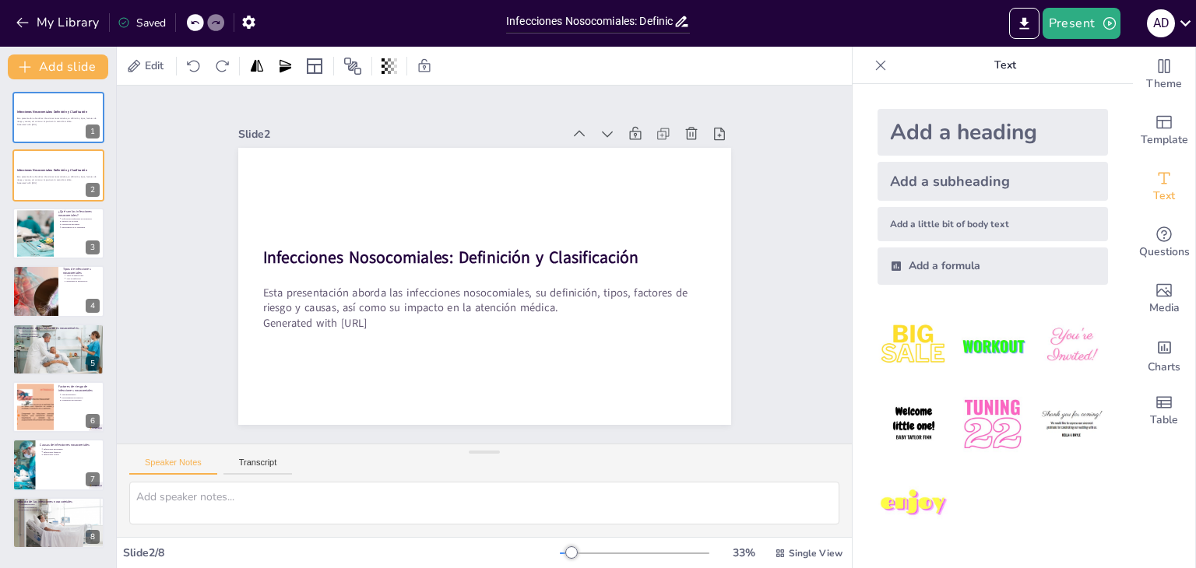
click at [408, 104] on div "Slide 1 Infecciones Nosocomiales: Definición y Clasificación Esta presentación …" at bounding box center [484, 265] width 549 height 416
click at [614, 174] on icon at bounding box center [624, 184] width 20 height 20
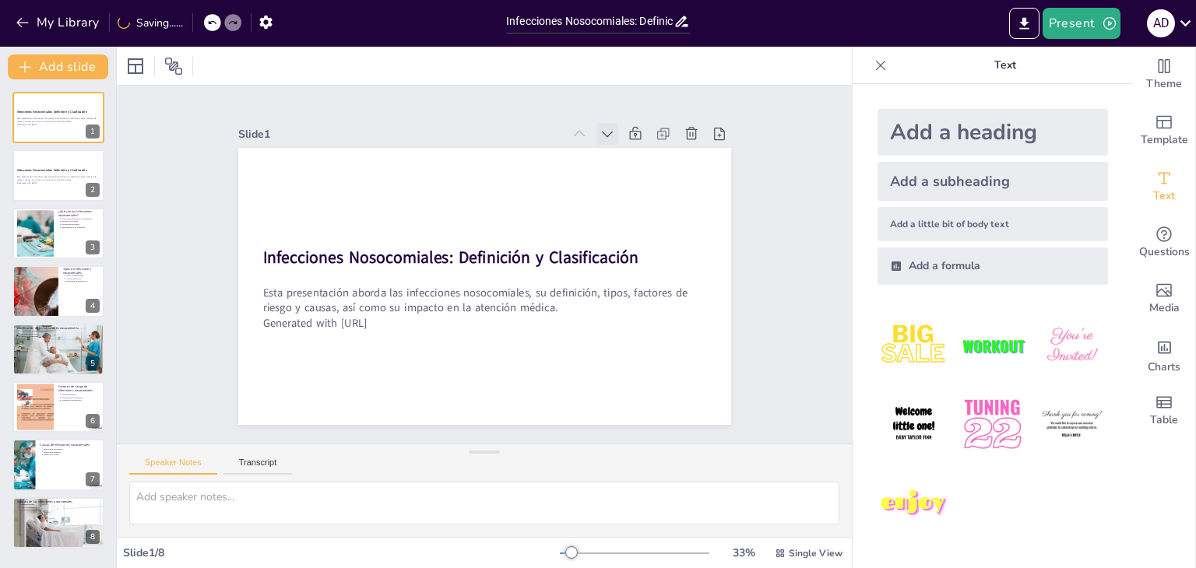
click at [632, 169] on icon at bounding box center [641, 178] width 19 height 19
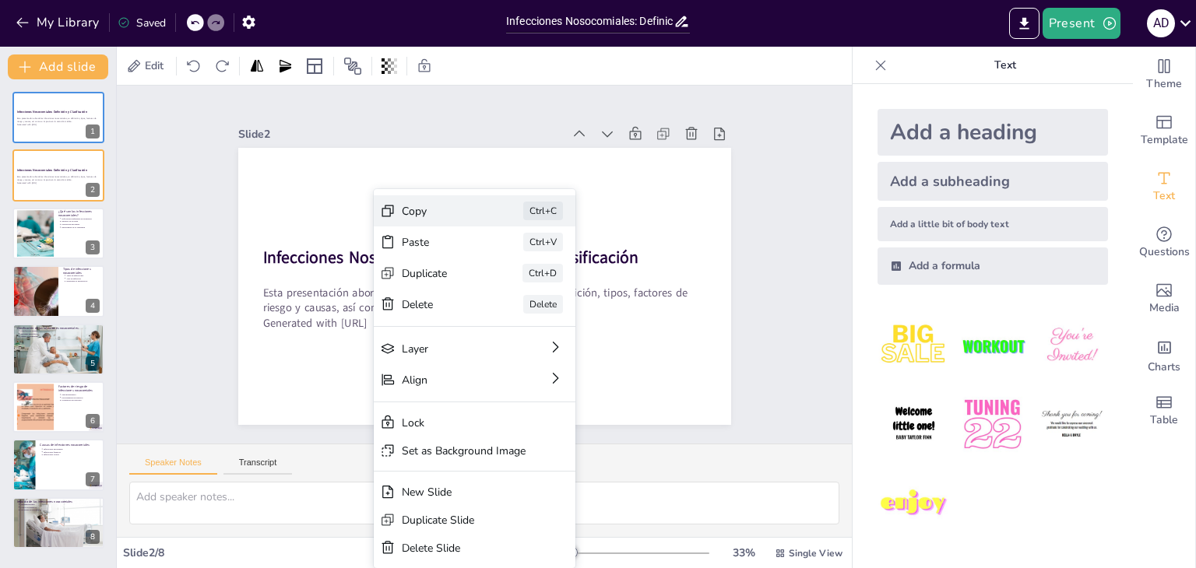
click at [500, 301] on div "Copy" at bounding box center [538, 323] width 77 height 45
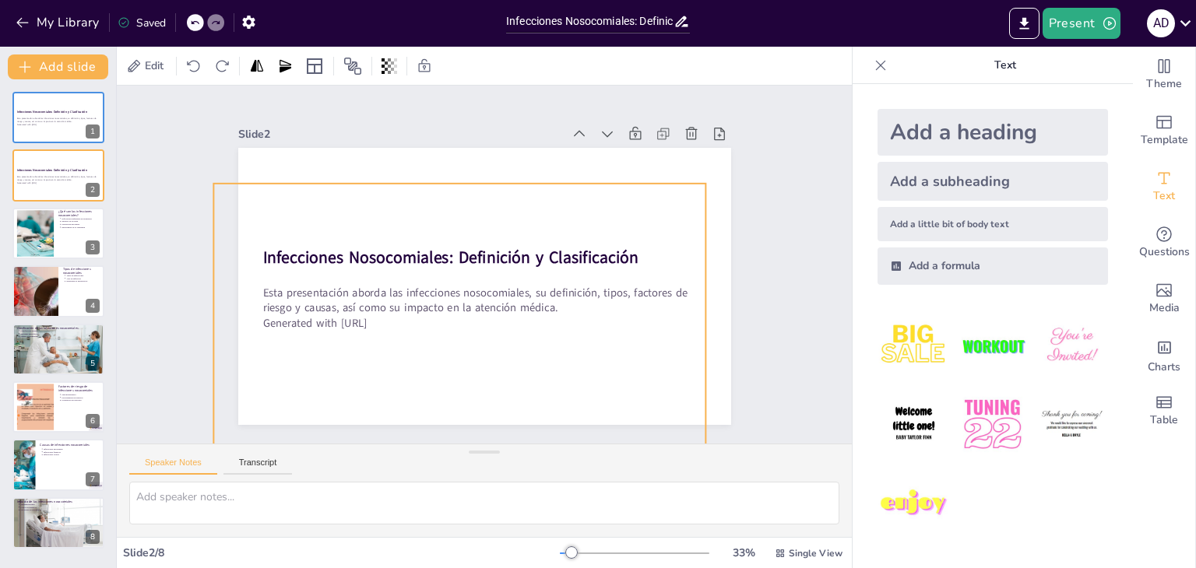
click at [337, 182] on div at bounding box center [466, 277] width 514 height 561
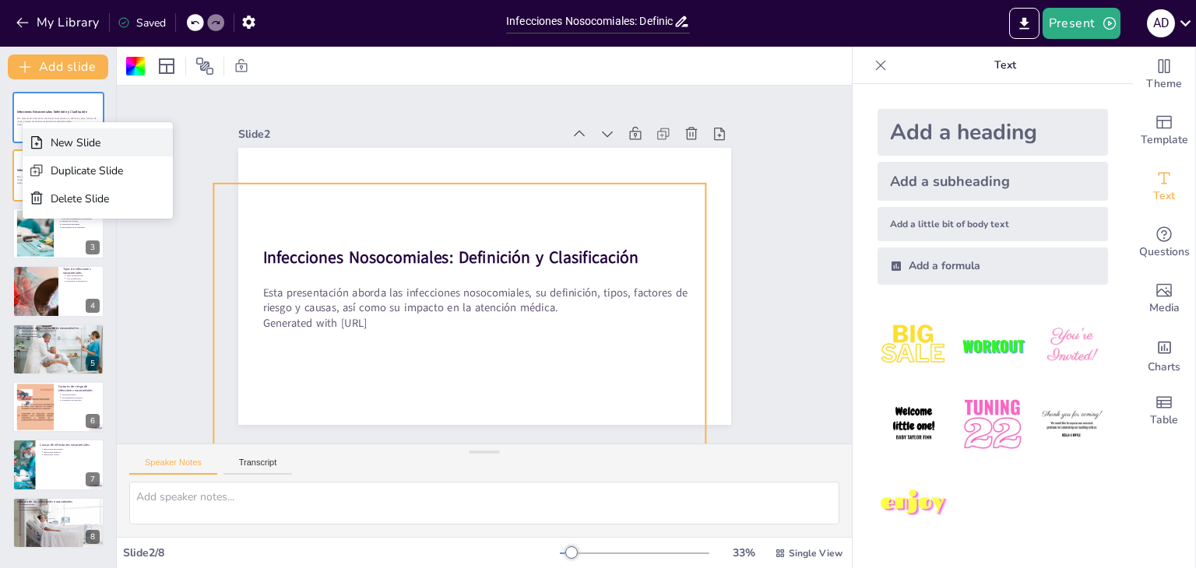
click at [75, 148] on div "New Slide" at bounding box center [87, 142] width 72 height 15
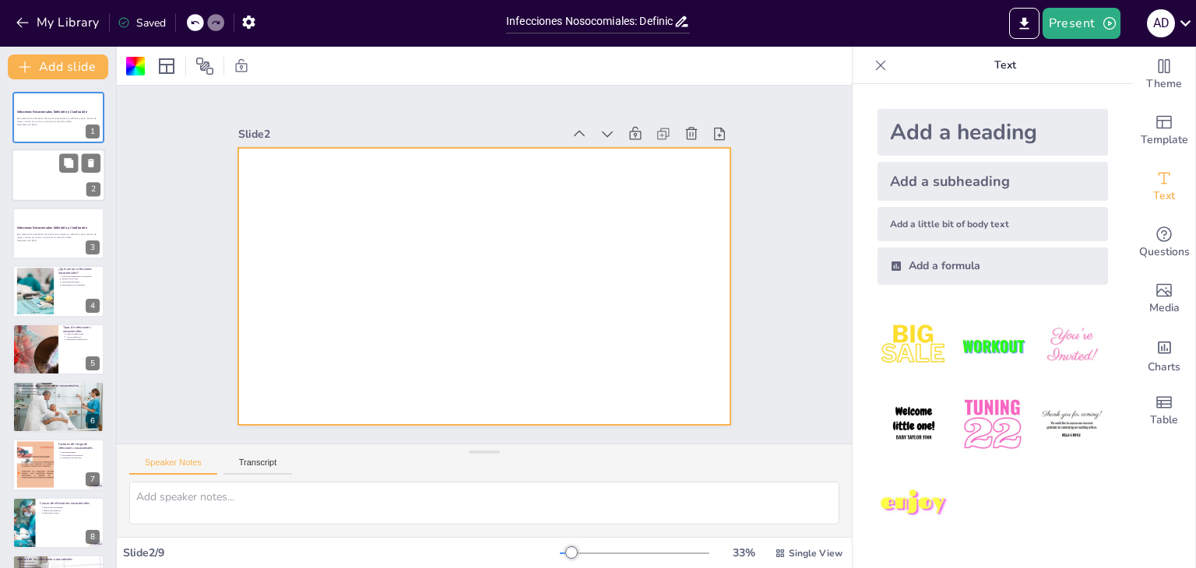
click at [40, 188] on div at bounding box center [58, 175] width 93 height 53
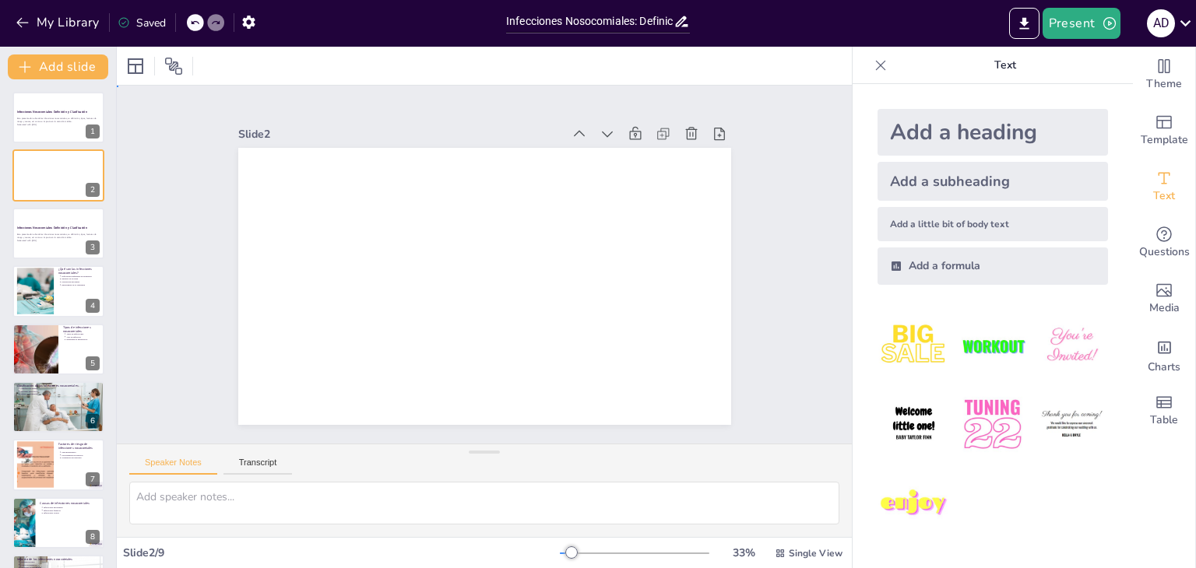
click at [268, 107] on div "Slide 1 Infecciones Nosocomiales: Definición y Clasificación Esta presentación …" at bounding box center [484, 265] width 433 height 768
click at [60, 239] on p "Generated with [URL]" at bounding box center [58, 240] width 84 height 3
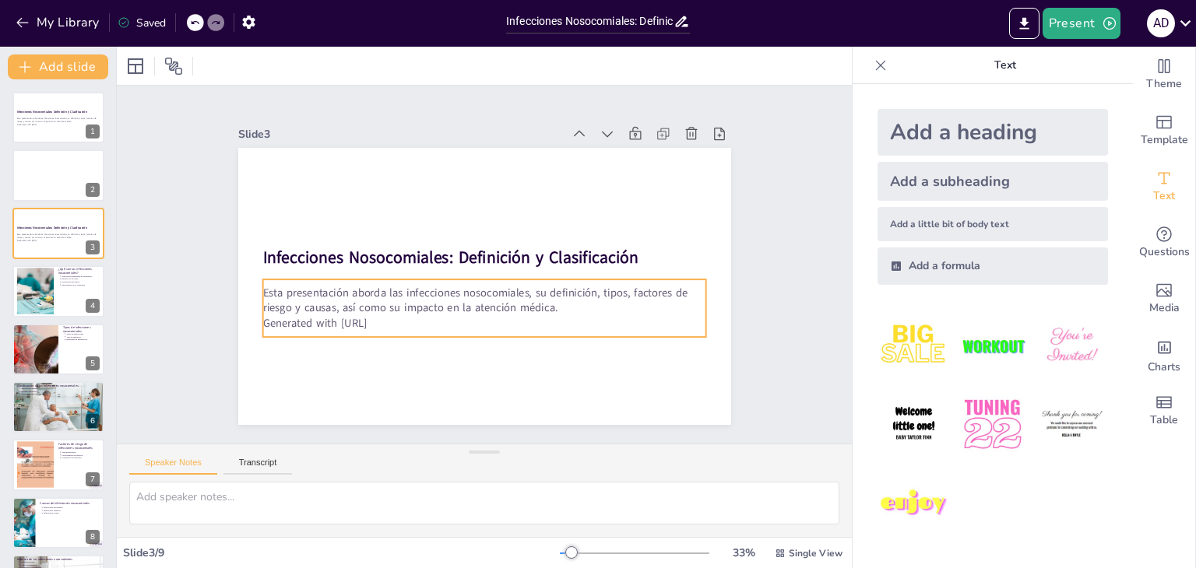
click at [556, 308] on p "Esta presentación aborda las infecciones nosocomiales, su definición, tipos, fa…" at bounding box center [451, 278] width 209 height 417
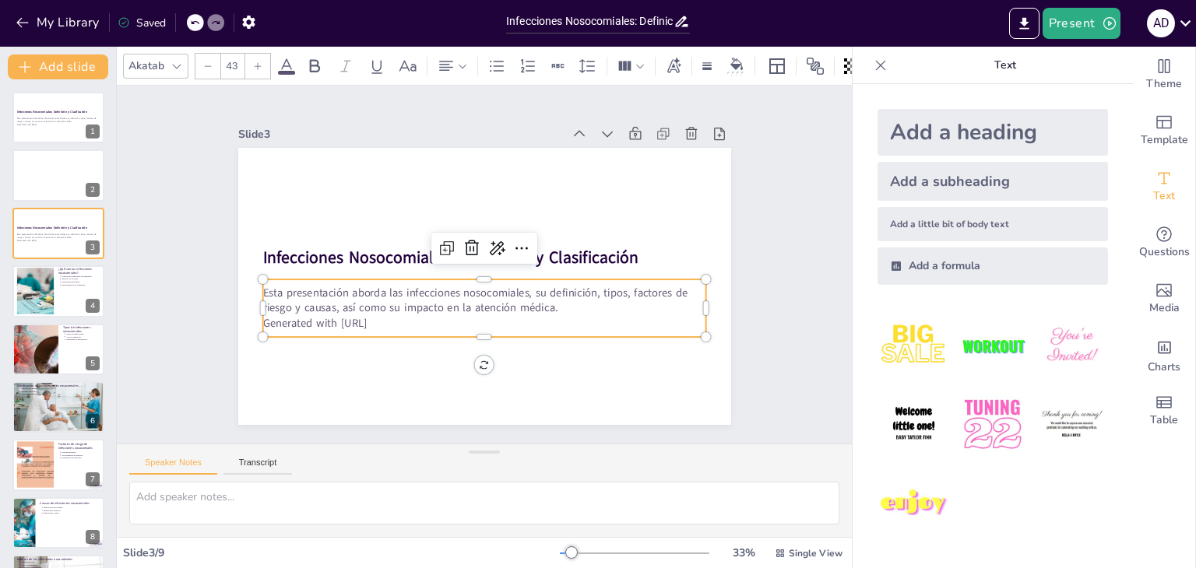
click at [380, 320] on p "Generated with [URL]" at bounding box center [466, 321] width 427 height 152
click at [464, 306] on p "Esta presentación aborda las infecciones nosocomiales, su definición, tipos, fa…" at bounding box center [448, 265] width 31 height 444
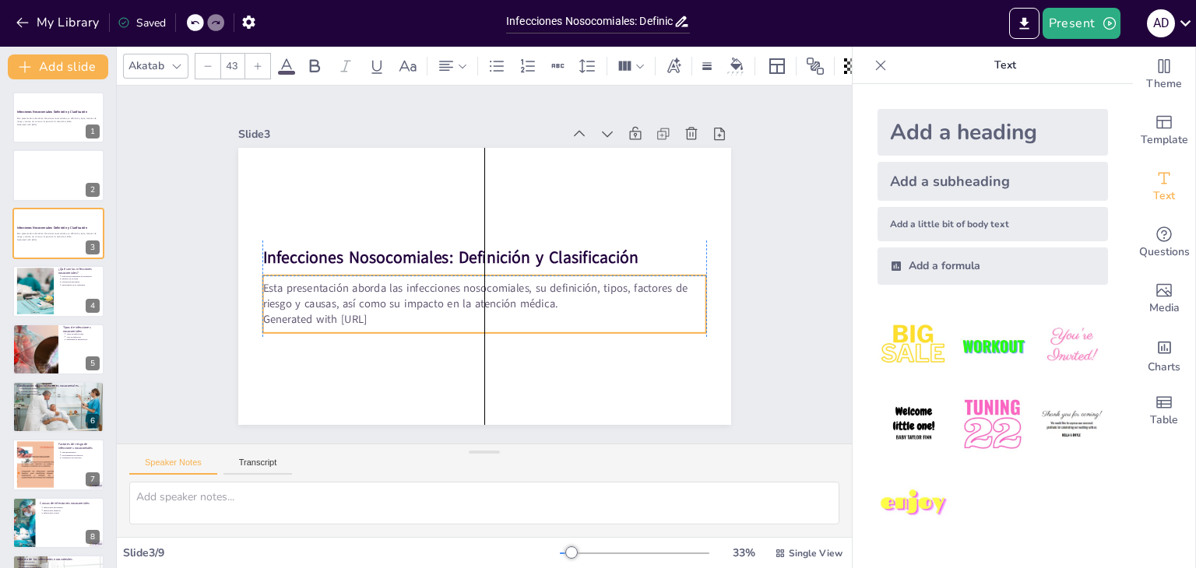
click at [595, 297] on p "Esta presentación aborda las infecciones nosocomiales, su definición, tipos, fa…" at bounding box center [471, 293] width 418 height 209
click at [44, 123] on p "Generated with [URL]" at bounding box center [58, 124] width 84 height 3
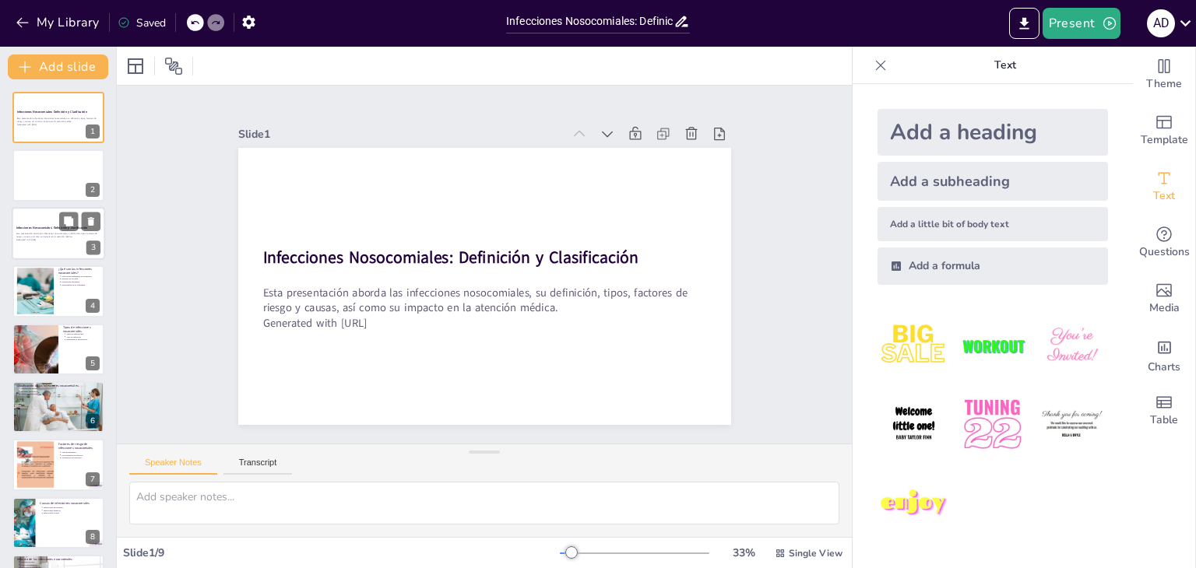
click at [38, 246] on div at bounding box center [58, 233] width 93 height 53
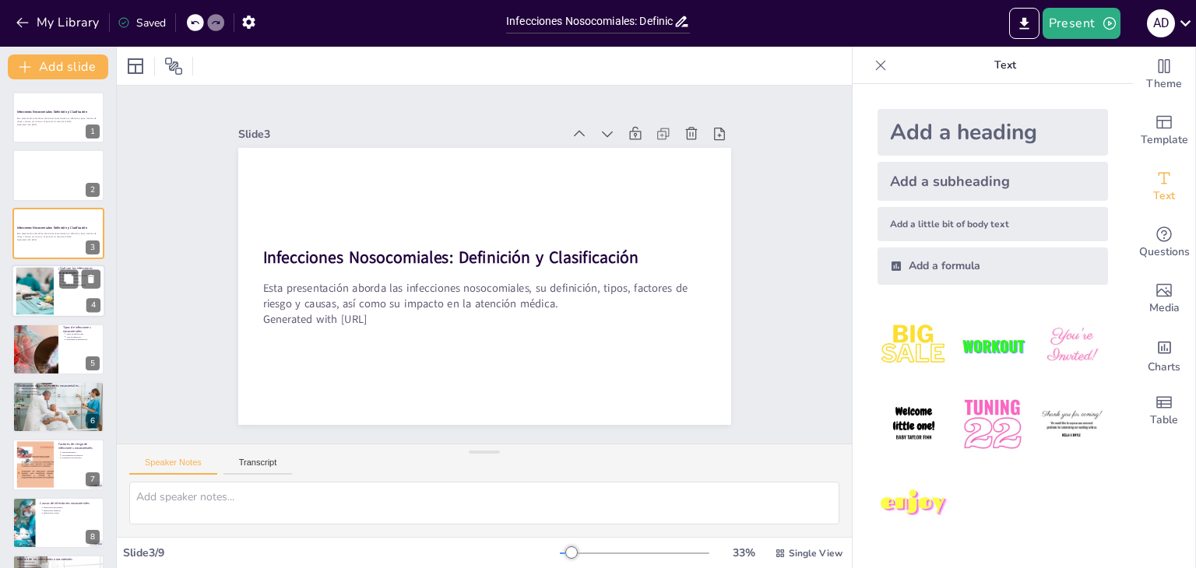
click at [31, 301] on div at bounding box center [34, 291] width 79 height 47
type textarea "Las infecciones nosocomiales son infecciones que los pacientes adquieren durant…"
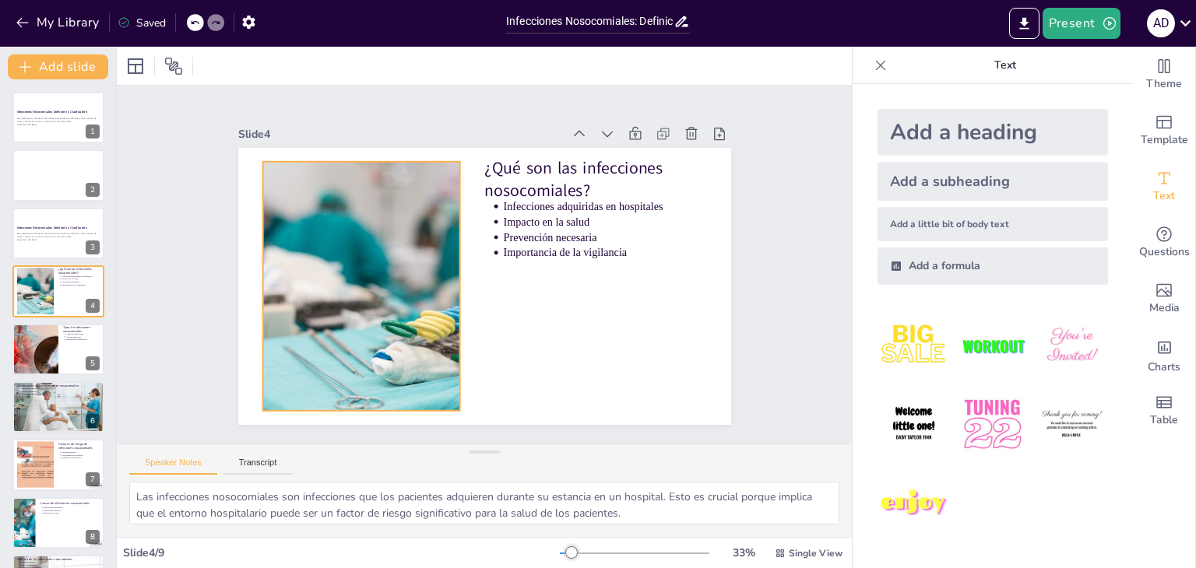
click at [373, 346] on div at bounding box center [426, 154] width 366 height 473
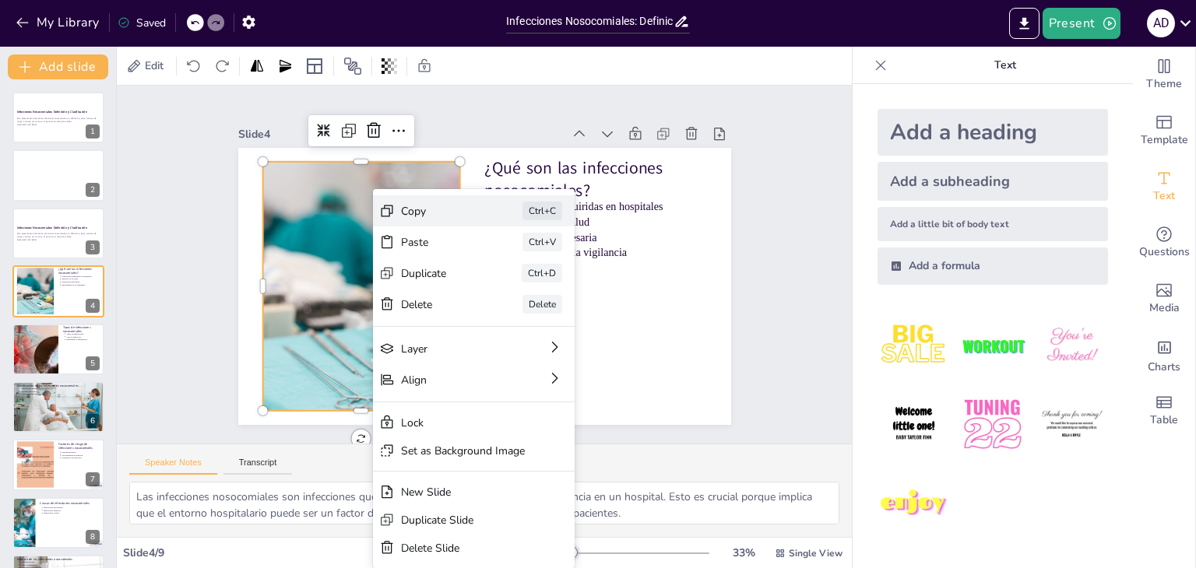
click at [509, 296] on div "Copy" at bounding box center [548, 311] width 79 height 30
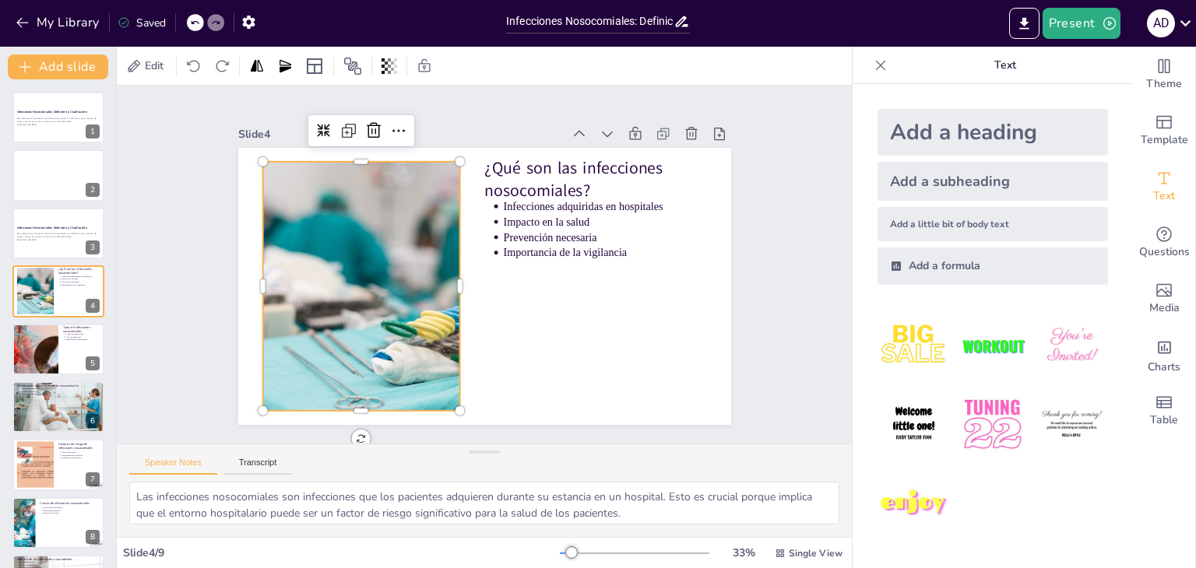
click at [130, 27] on div "Saved" at bounding box center [142, 23] width 48 height 15
click at [139, 23] on div "Saved" at bounding box center [142, 23] width 48 height 15
click at [125, 23] on icon at bounding box center [124, 22] width 12 height 12
click at [121, 23] on icon at bounding box center [124, 22] width 12 height 12
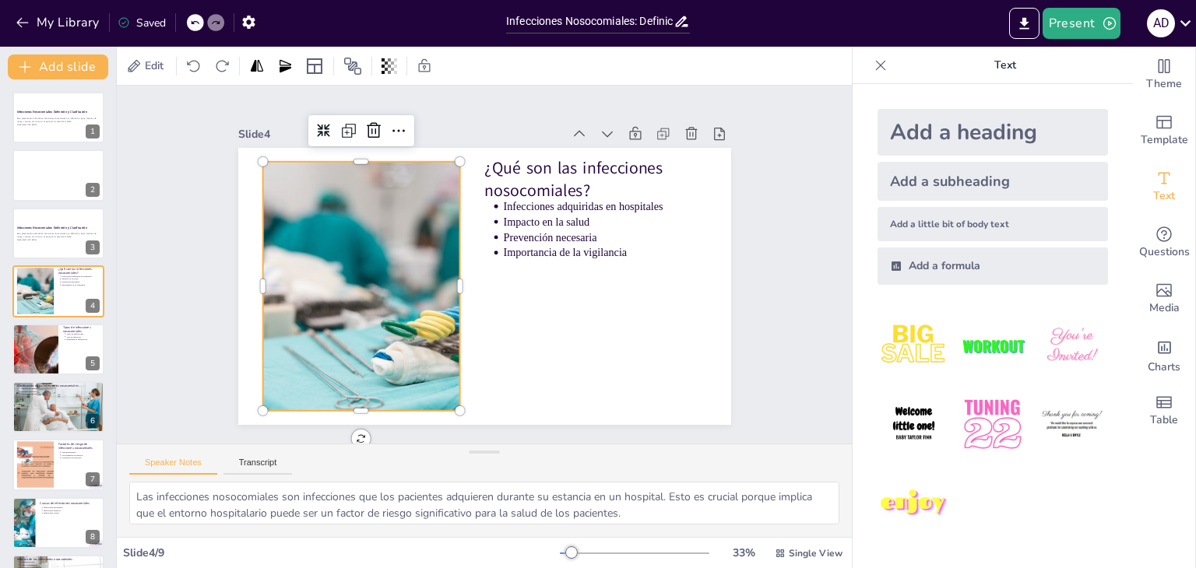
click at [140, 19] on div "Saved" at bounding box center [142, 23] width 48 height 15
click at [445, 216] on div at bounding box center [360, 248] width 473 height 366
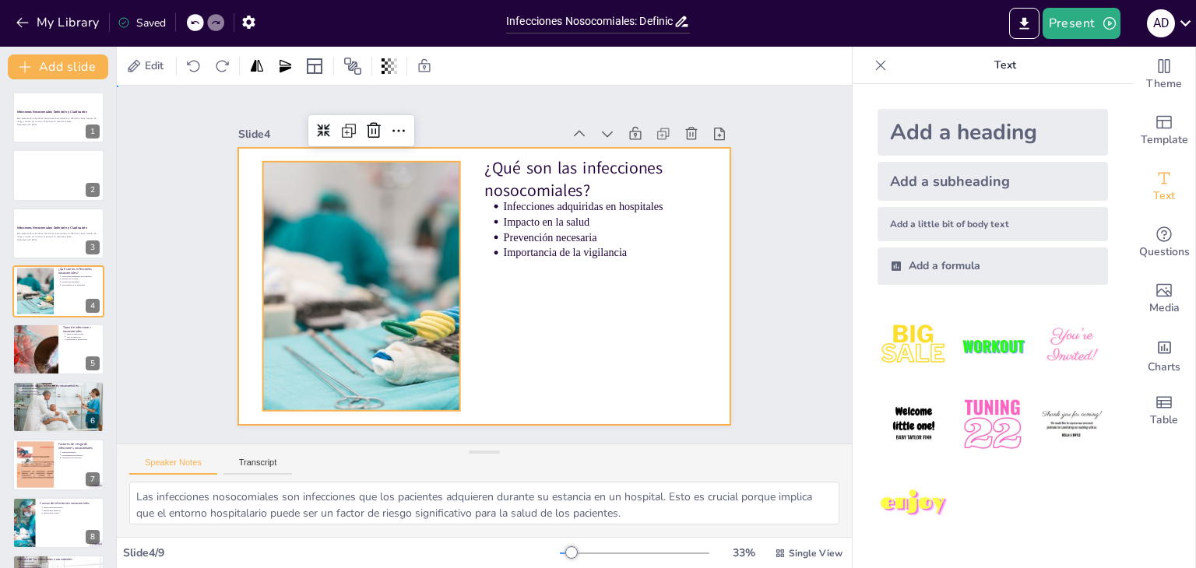
click at [575, 286] on div at bounding box center [473, 283] width 565 height 487
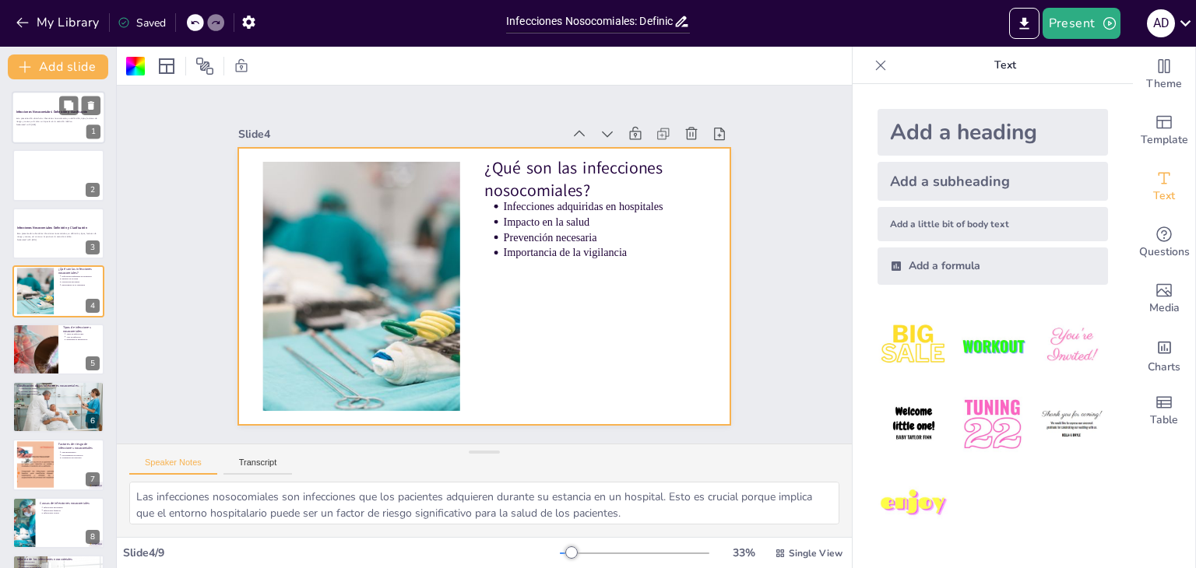
click at [50, 109] on div "Infecciones Nosocomiales: Definición y Clasificación" at bounding box center [58, 112] width 84 height 7
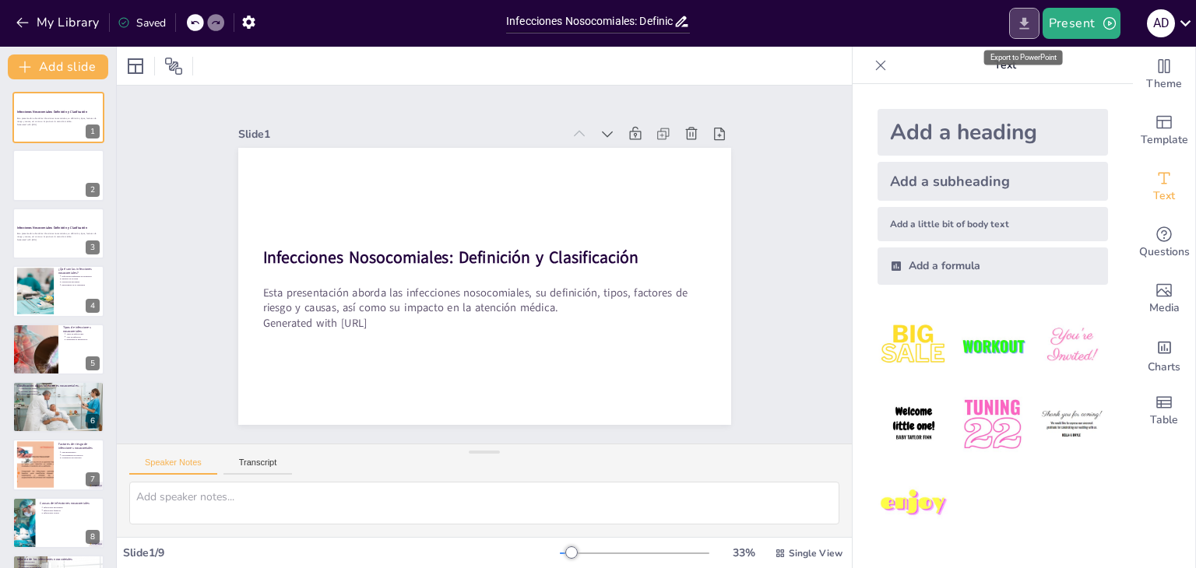
click at [1025, 26] on icon "Export to PowerPoint" at bounding box center [1024, 24] width 16 height 16
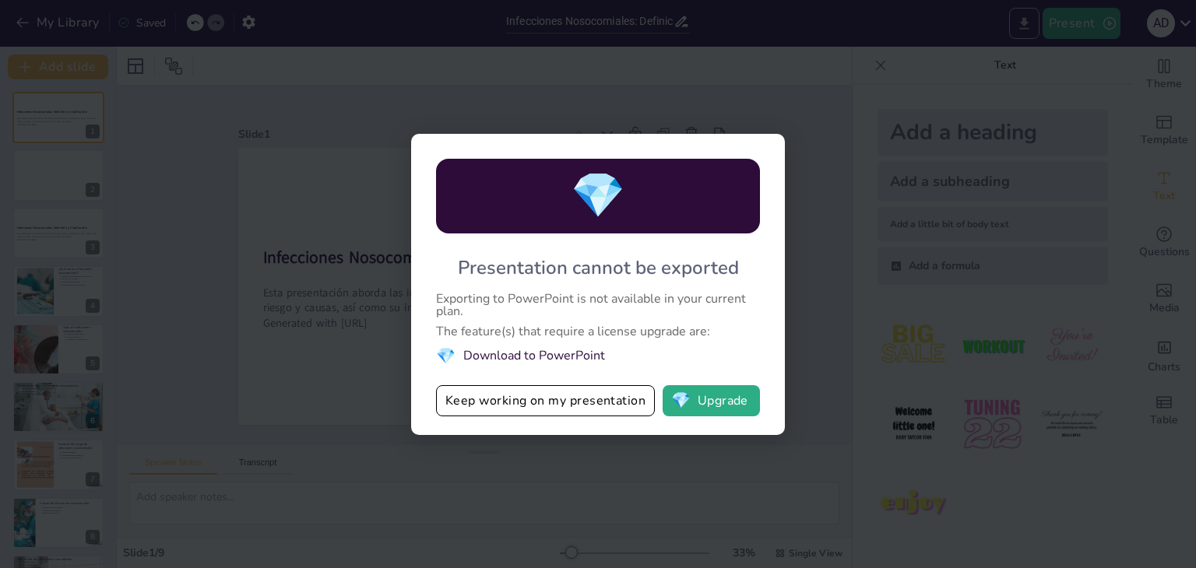
click at [1025, 26] on div "💎 Presentation cannot be exported Exporting to PowerPoint is not available in y…" at bounding box center [598, 284] width 1196 height 568
click at [486, 357] on li "💎 Download to PowerPoint" at bounding box center [598, 356] width 324 height 21
click at [182, 328] on div "💎 Presentation cannot be exported Exporting to PowerPoint is not available in y…" at bounding box center [598, 284] width 1196 height 568
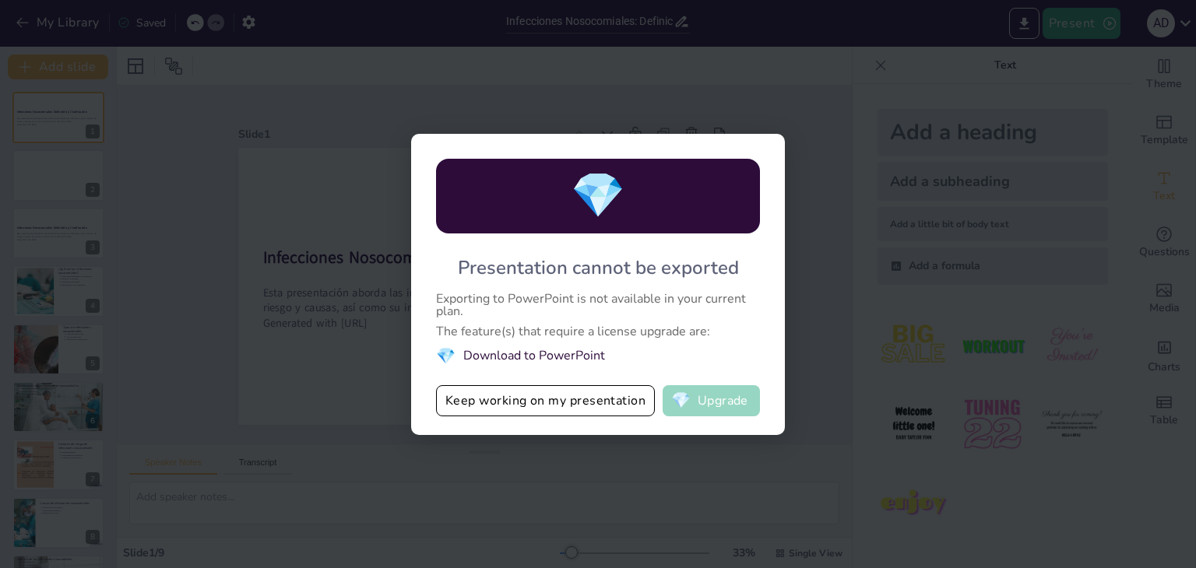
click at [674, 394] on span "💎" at bounding box center [680, 401] width 19 height 16
